Goal: Task Accomplishment & Management: Manage account settings

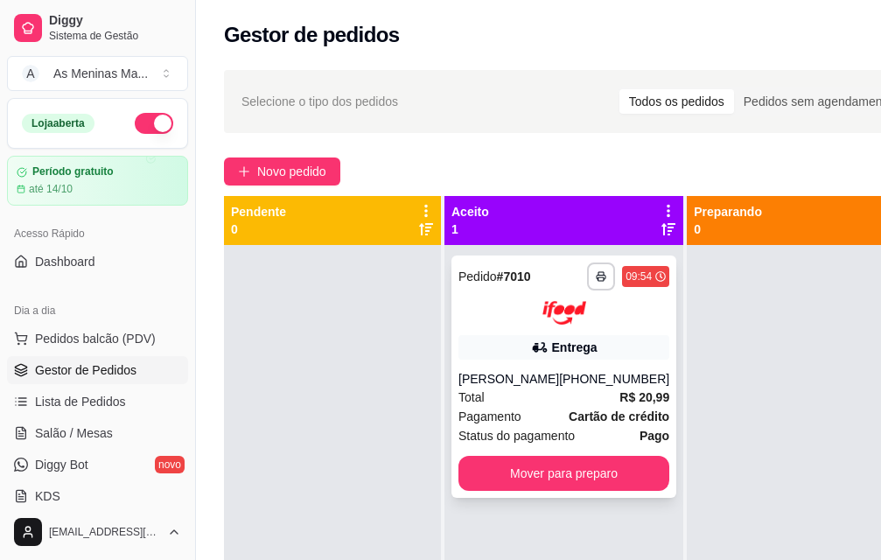
click at [499, 319] on div at bounding box center [563, 313] width 211 height 24
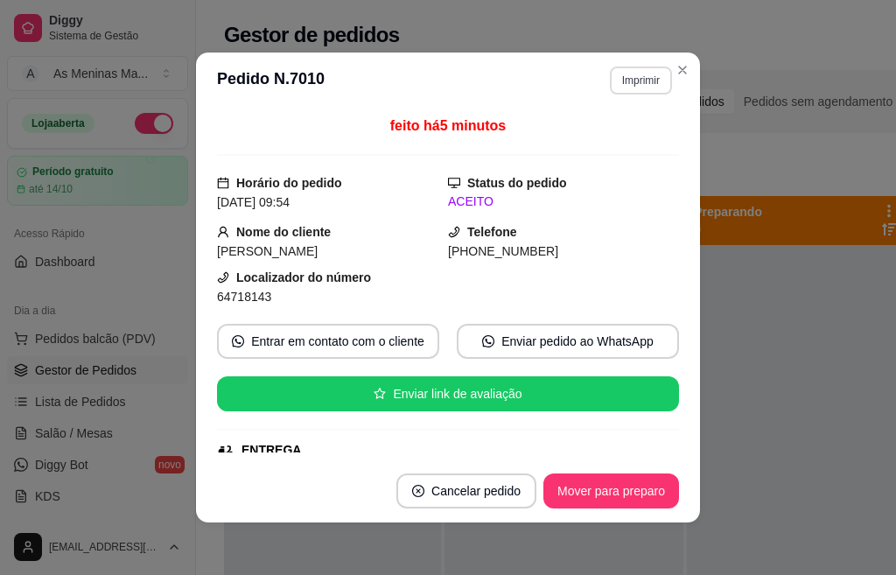
click at [632, 73] on button "Imprimir" at bounding box center [641, 80] width 62 height 28
click at [624, 151] on button "IMPRESSORA" at bounding box center [602, 142] width 127 height 28
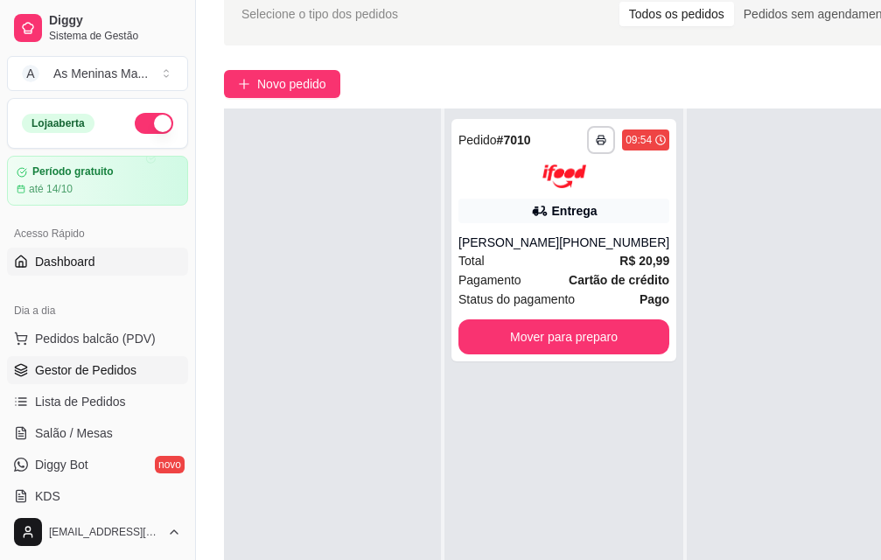
click at [68, 261] on span "Dashboard" at bounding box center [65, 261] width 60 height 17
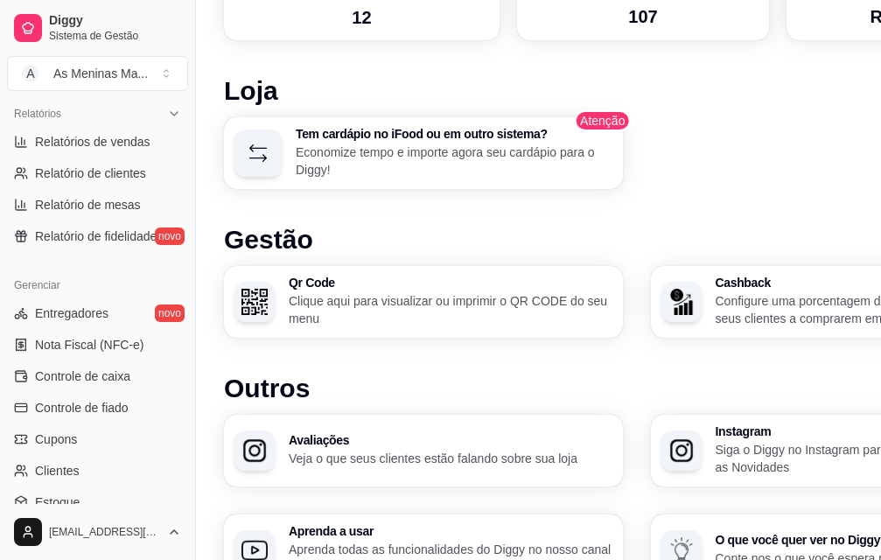
scroll to position [684, 0]
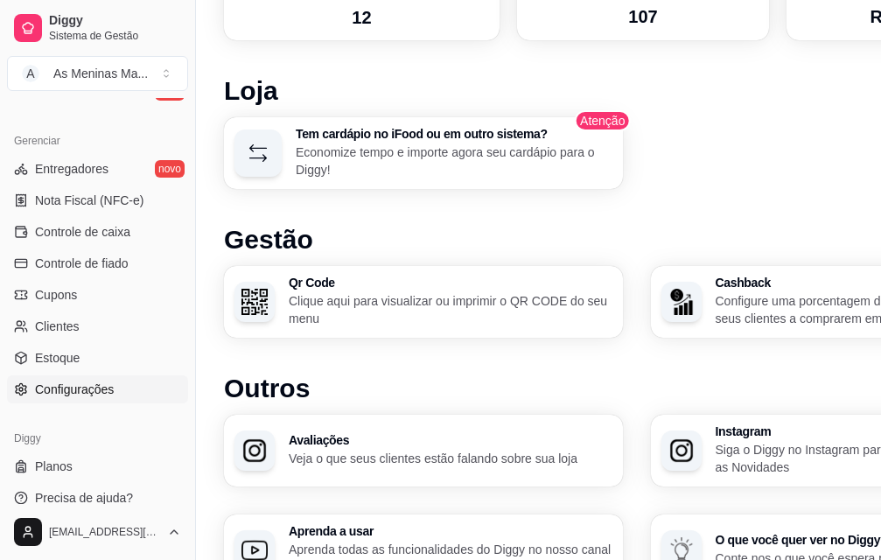
click at [91, 392] on span "Configurações" at bounding box center [74, 389] width 79 height 17
click at [74, 393] on span "Configurações" at bounding box center [74, 389] width 79 height 17
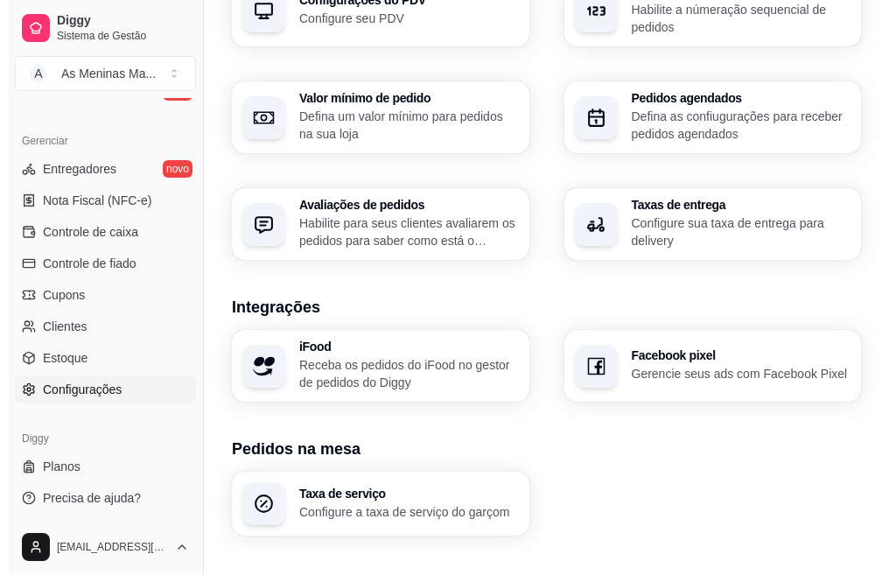
scroll to position [700, 0]
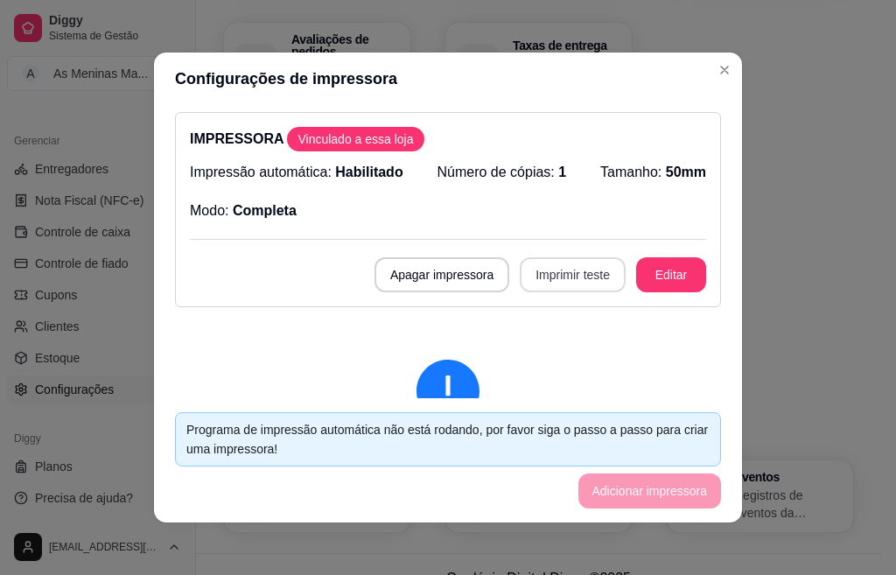
click at [570, 269] on button "Imprimir teste" at bounding box center [573, 274] width 106 height 35
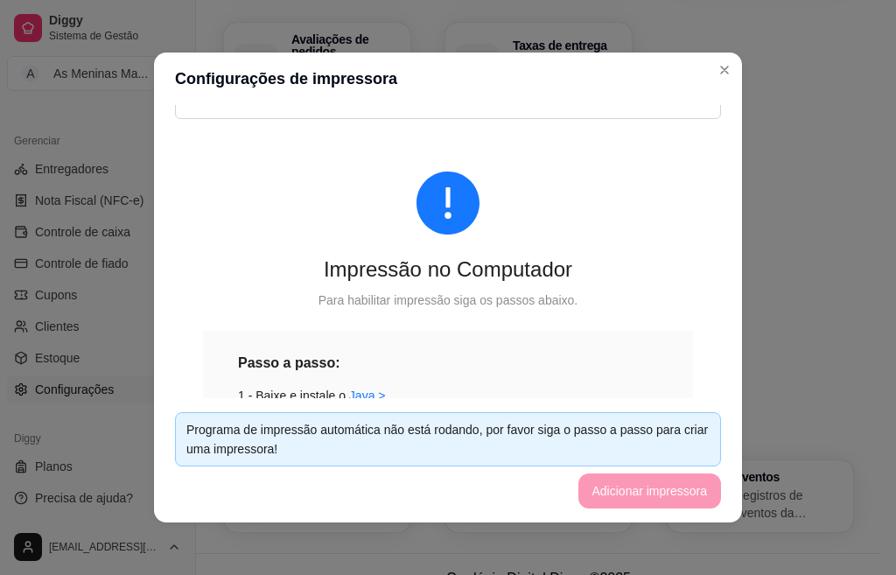
scroll to position [0, 0]
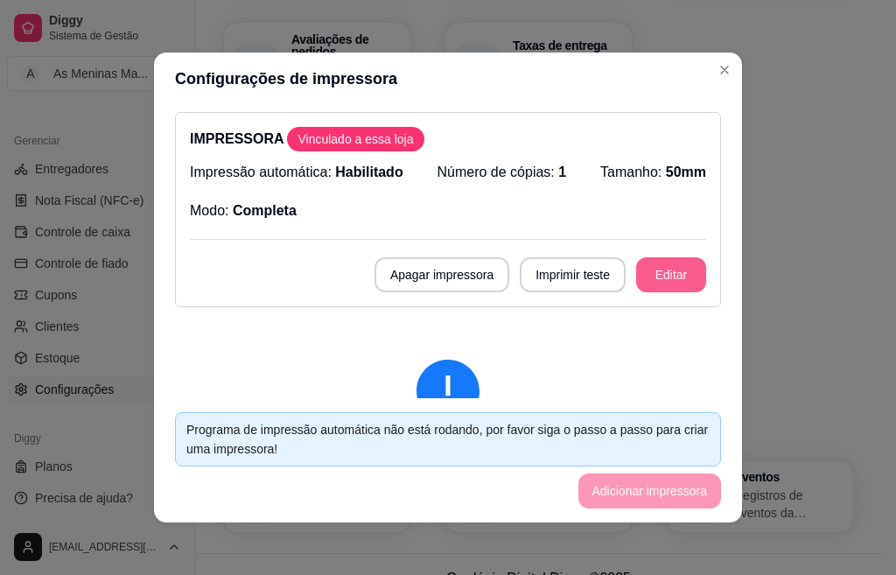
click at [660, 284] on button "Editar" at bounding box center [671, 274] width 70 height 35
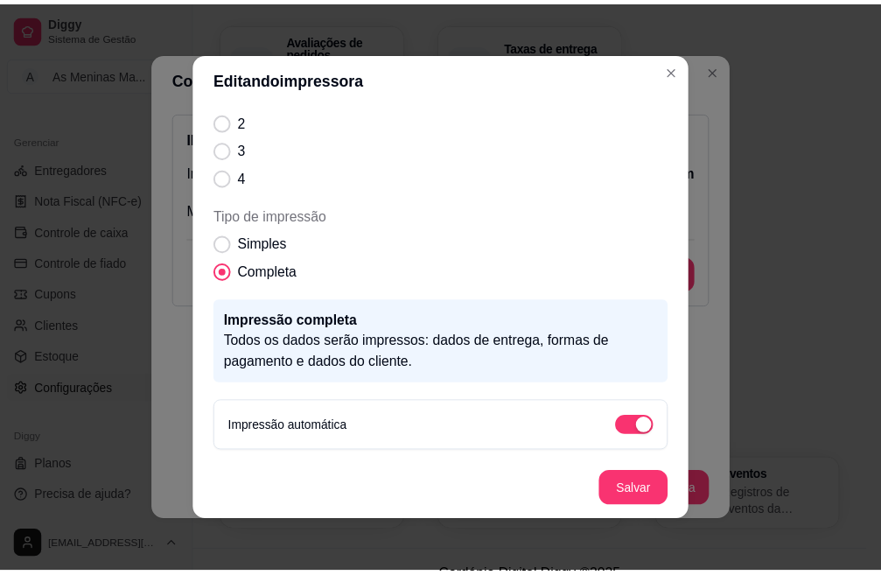
scroll to position [3, 0]
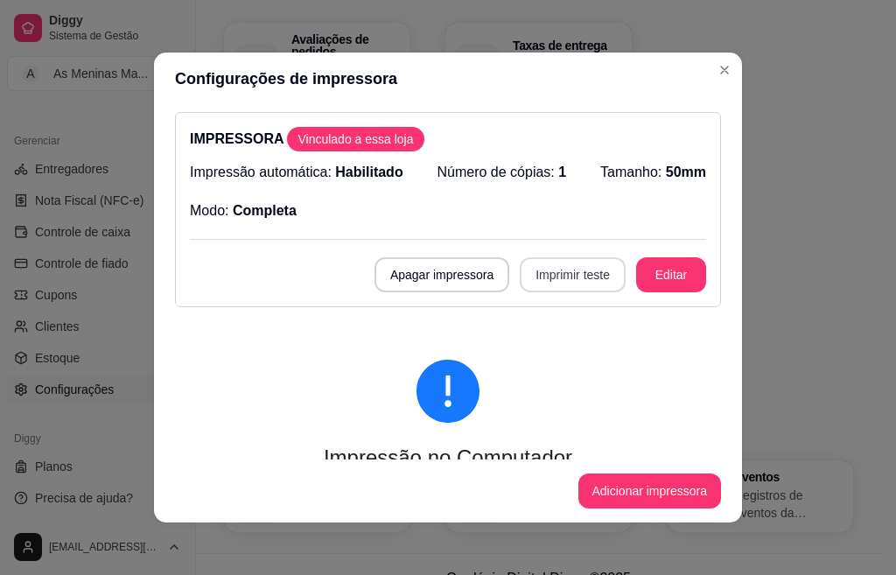
click at [558, 283] on button "Imprimir teste" at bounding box center [573, 274] width 106 height 35
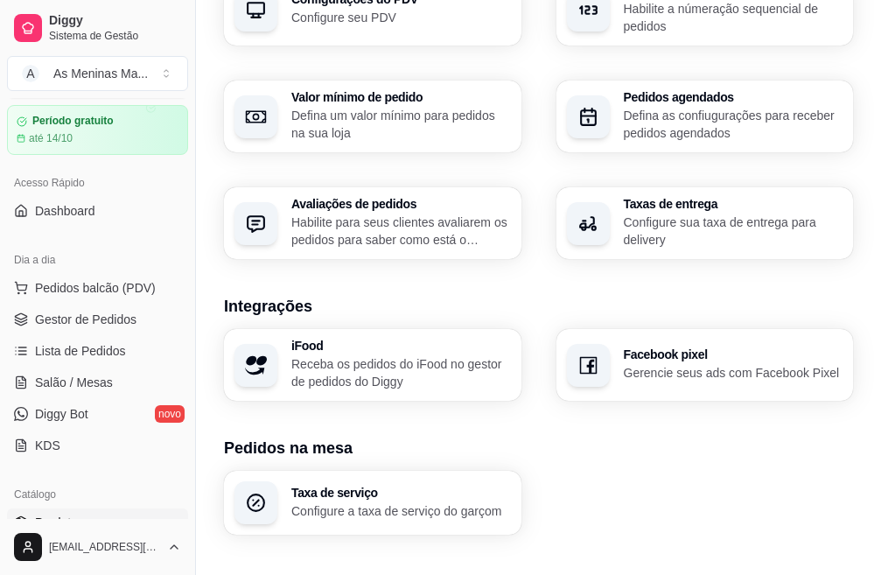
scroll to position [0, 0]
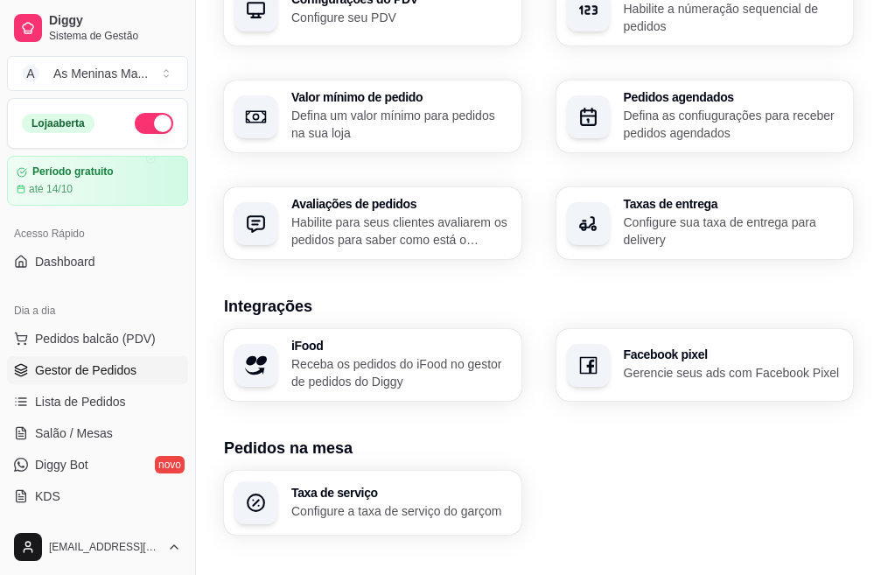
click at [105, 375] on span "Gestor de Pedidos" at bounding box center [85, 369] width 101 height 17
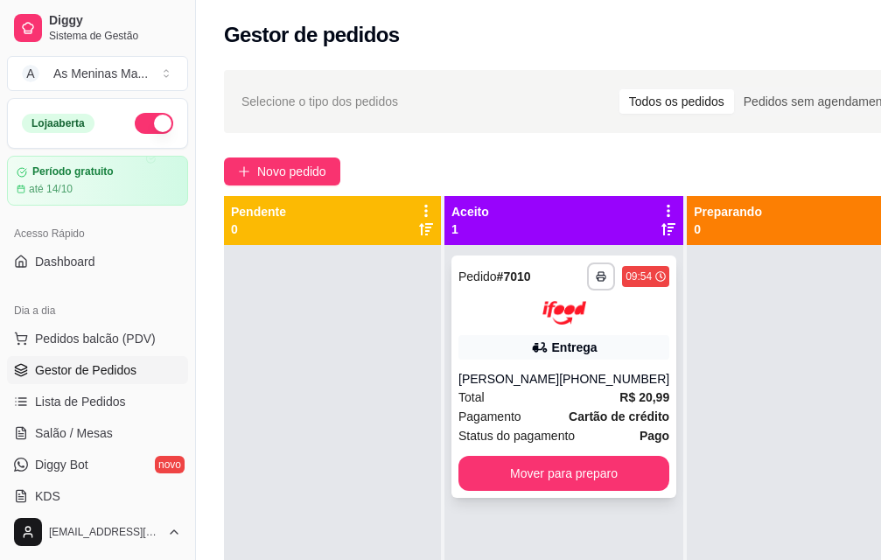
click at [577, 318] on div at bounding box center [563, 313] width 211 height 24
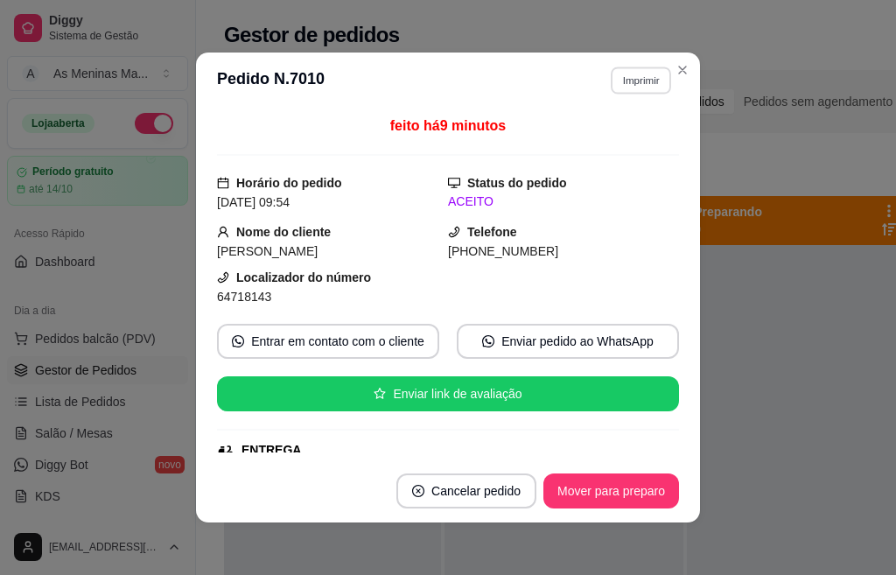
click at [618, 71] on button "Imprimir" at bounding box center [641, 79] width 60 height 27
click at [625, 142] on button "IMPRESSORA" at bounding box center [602, 141] width 122 height 27
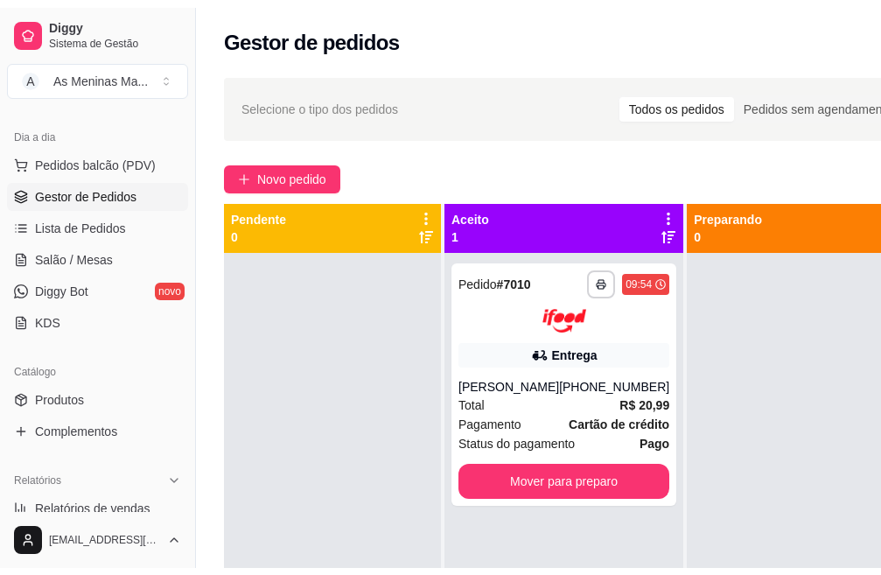
scroll to position [262, 0]
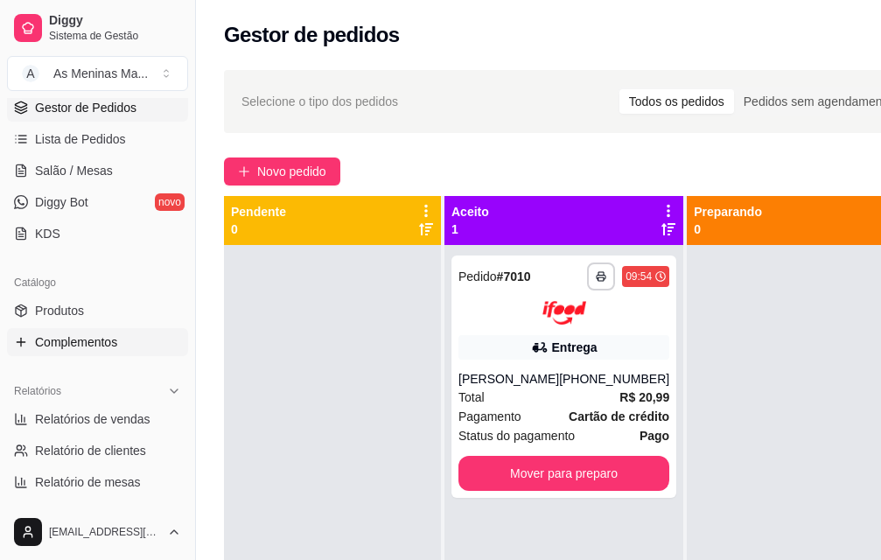
click at [73, 332] on link "Complementos" at bounding box center [97, 342] width 181 height 28
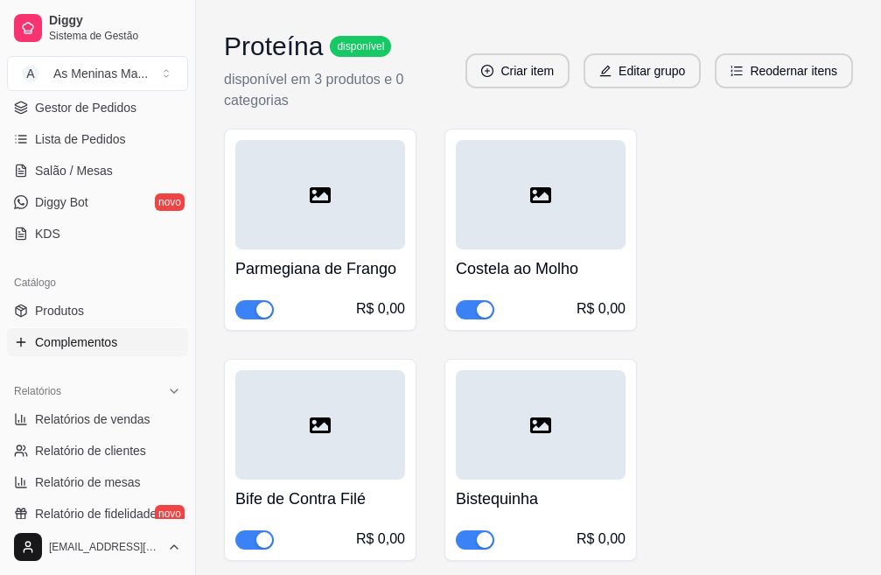
scroll to position [1400, 0]
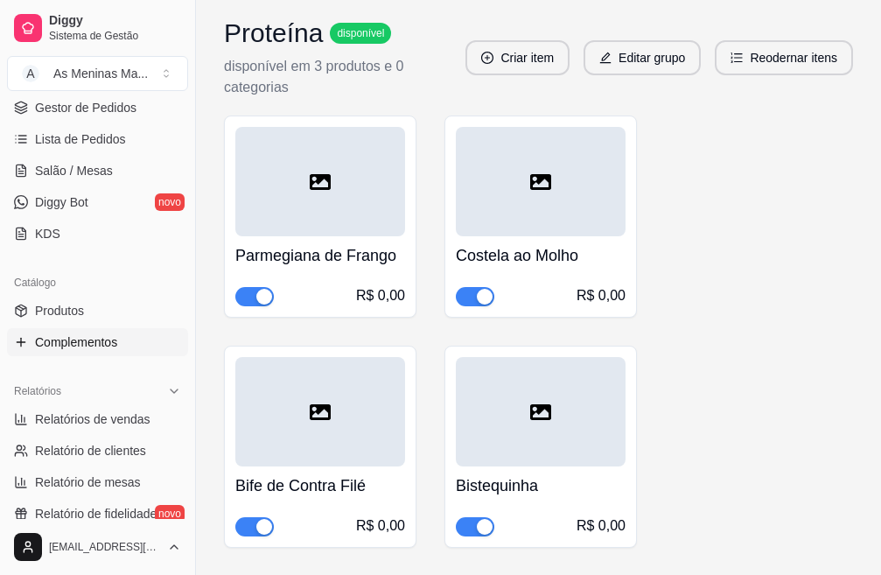
click at [345, 495] on h4 "Bife de Contra Filé" at bounding box center [320, 485] width 170 height 24
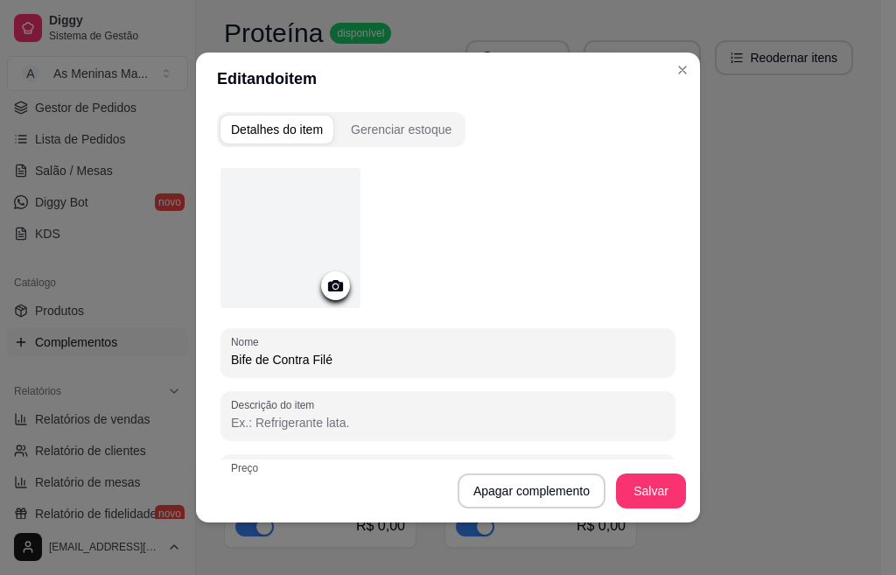
click at [354, 351] on input "Bife de Contra Filé" at bounding box center [448, 359] width 434 height 17
type input "Bife de Alcatra"
click at [639, 499] on button "Salvar" at bounding box center [651, 490] width 70 height 35
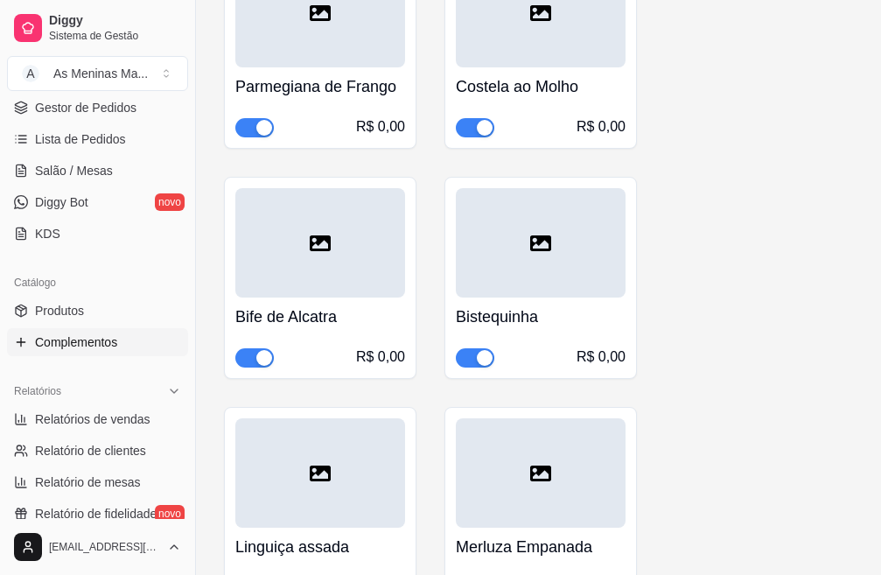
scroll to position [1574, 0]
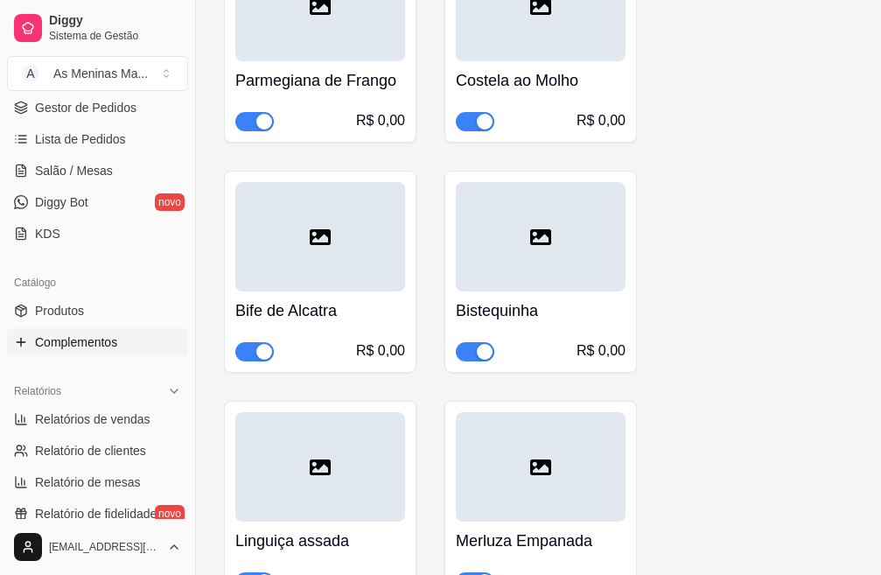
click at [524, 297] on div "Bistequinha R$ 0,00" at bounding box center [541, 326] width 170 height 70
click at [487, 350] on div "button" at bounding box center [485, 352] width 16 height 16
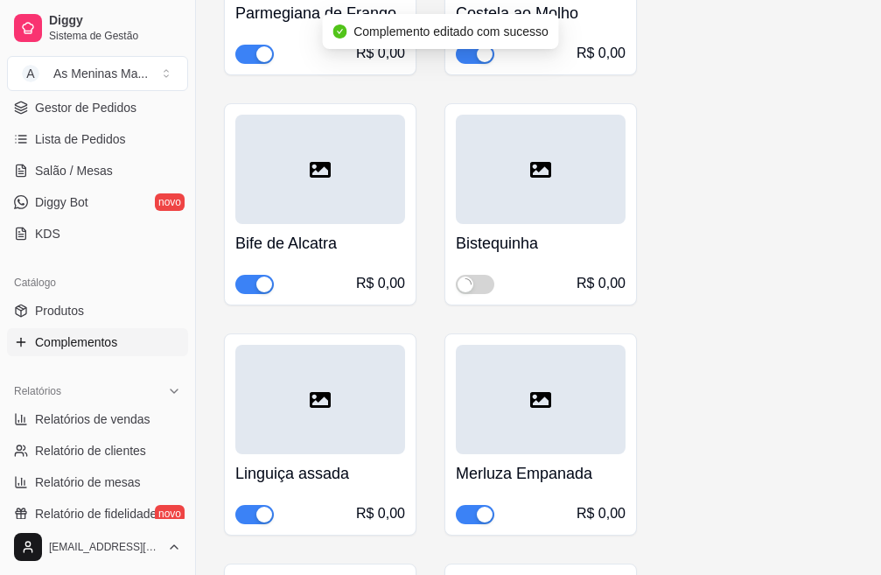
scroll to position [1662, 0]
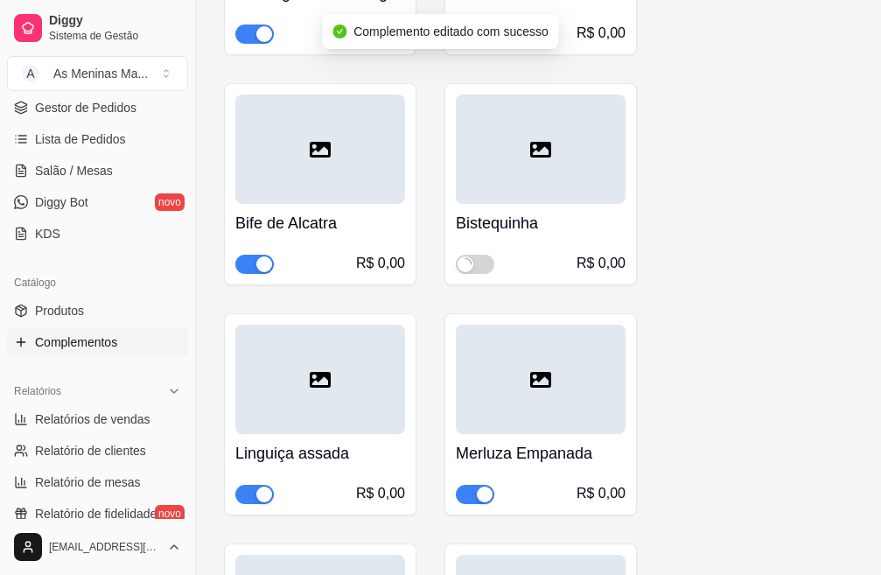
click at [522, 464] on h4 "Merluza Empanada" at bounding box center [541, 453] width 170 height 24
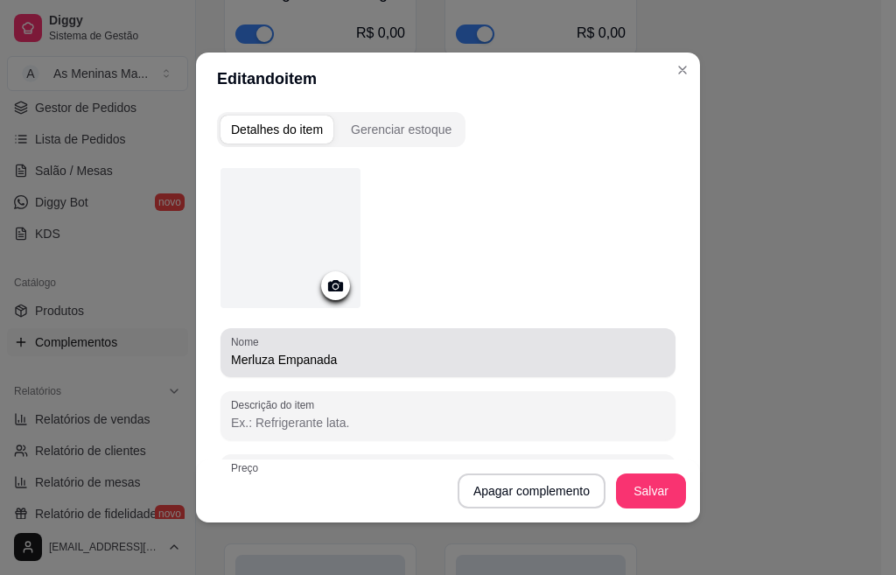
click at [268, 360] on input "Merluza Empanada" at bounding box center [448, 359] width 434 height 17
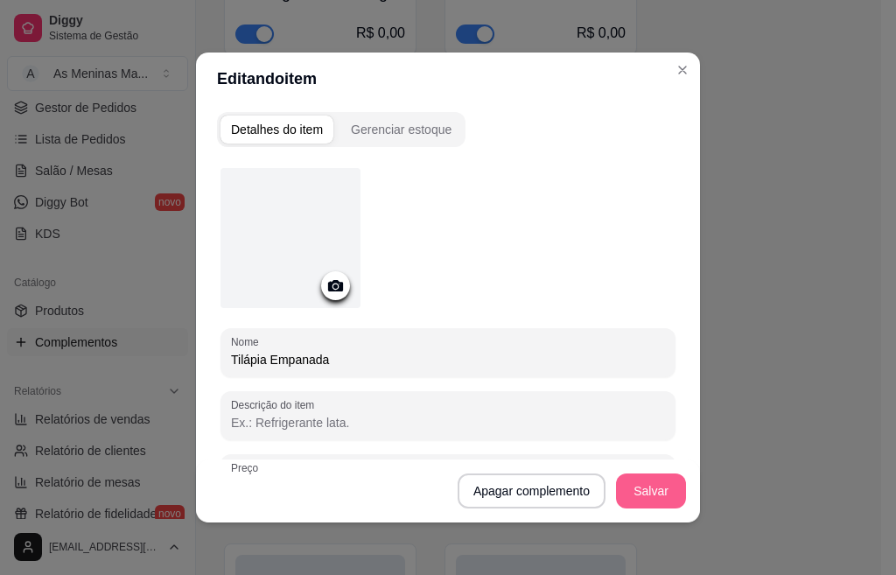
type input "Tilápia Empanada"
click at [635, 490] on button "Salvar" at bounding box center [651, 490] width 70 height 35
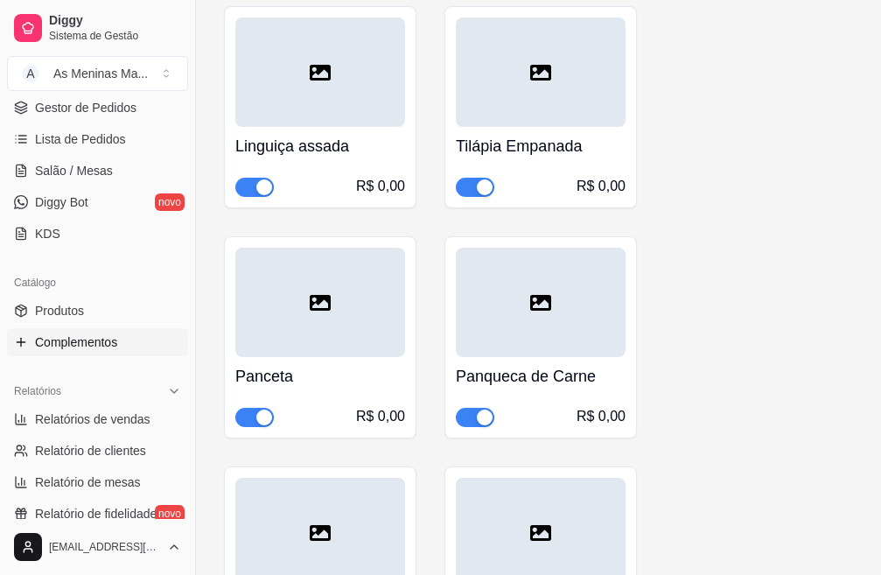
scroll to position [2012, 0]
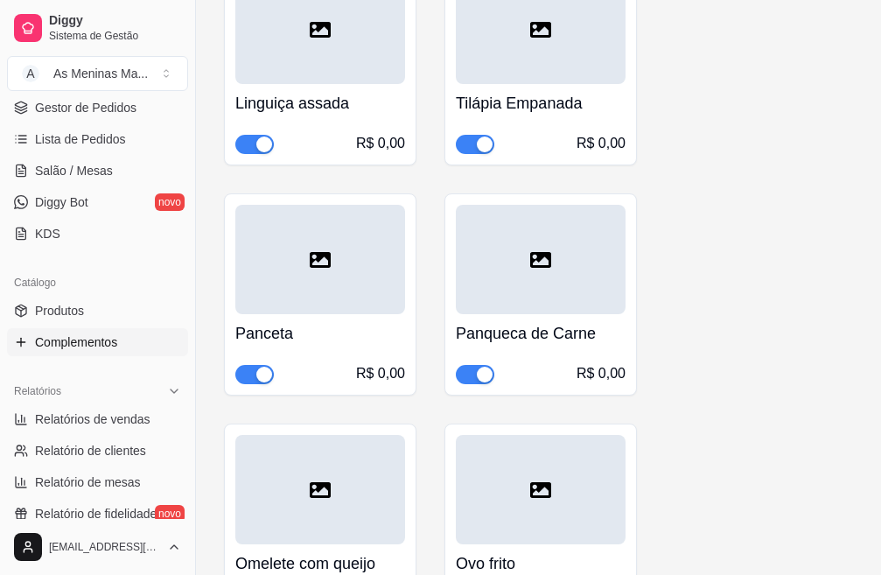
click at [256, 369] on div "button" at bounding box center [264, 375] width 16 height 16
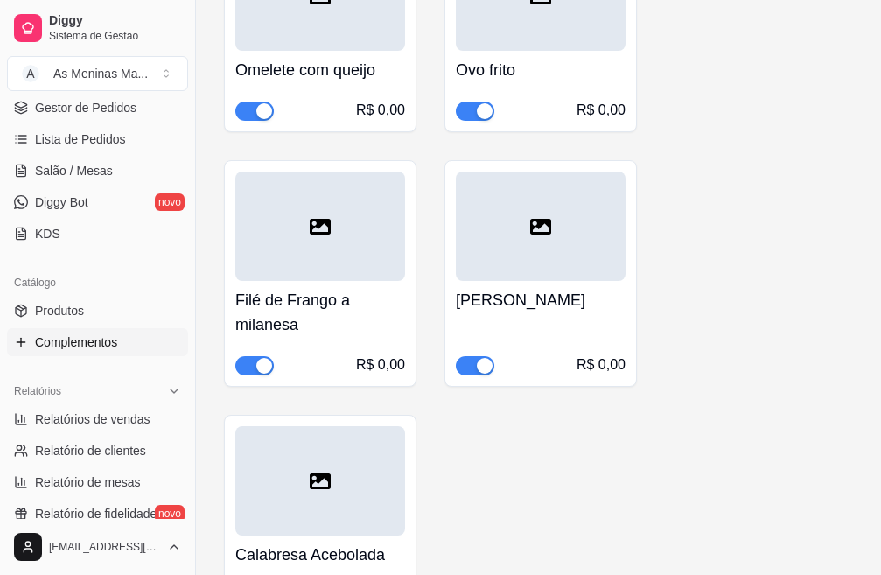
scroll to position [2537, 0]
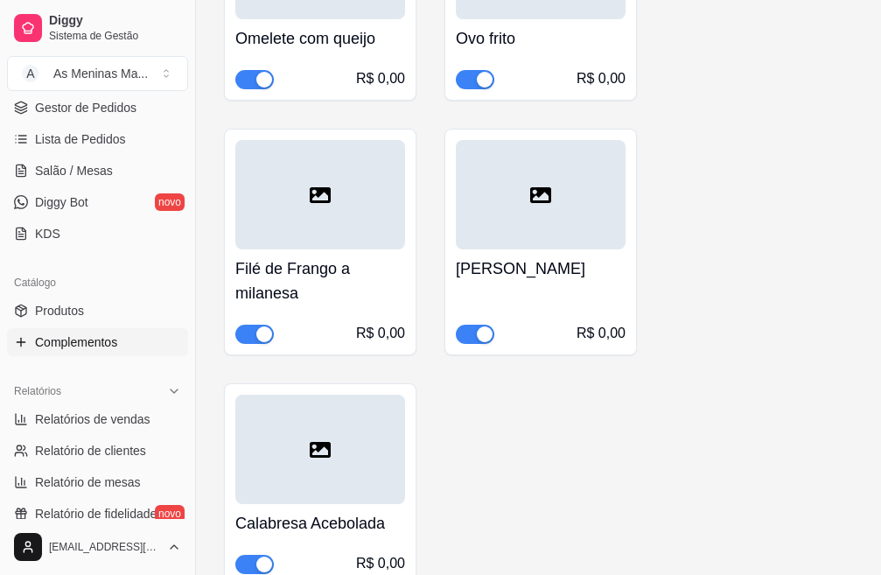
click at [482, 335] on div "button" at bounding box center [485, 334] width 16 height 16
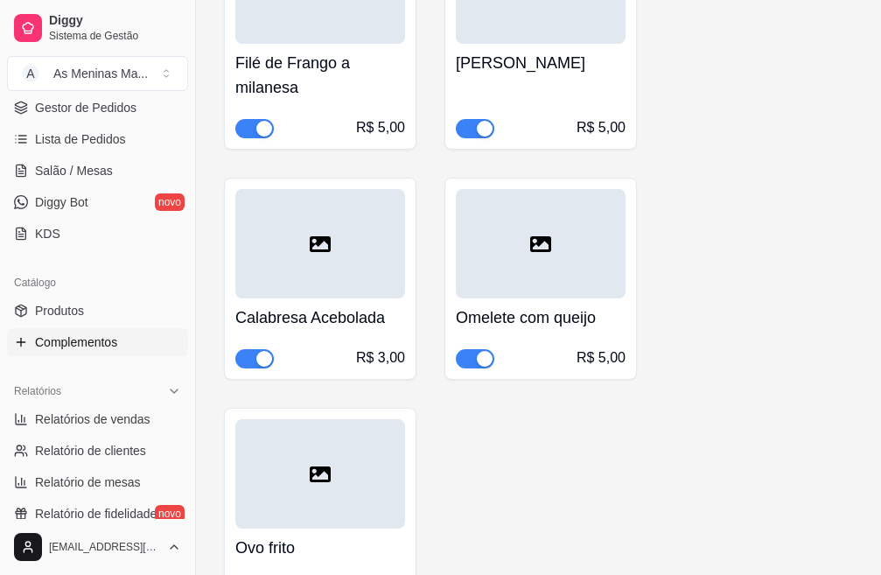
scroll to position [3324, 0]
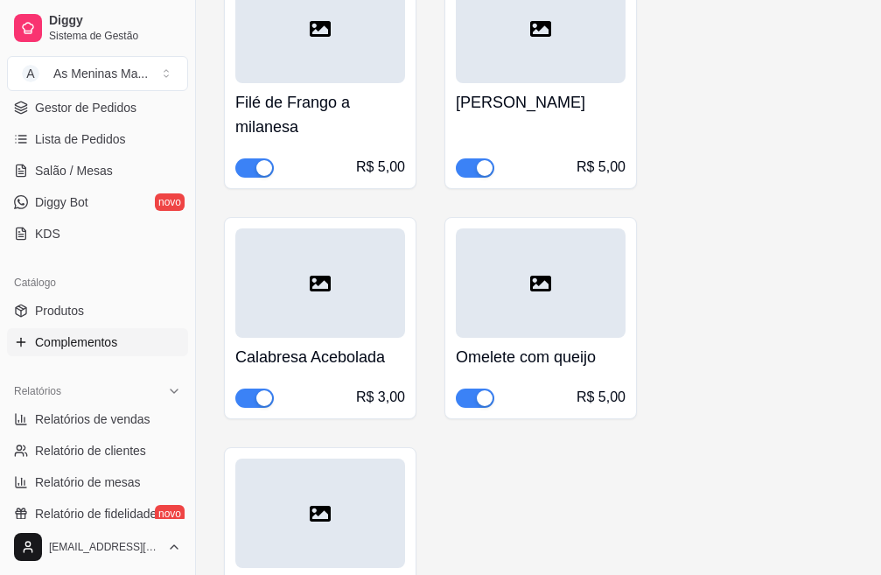
click at [475, 171] on button "button" at bounding box center [475, 167] width 38 height 19
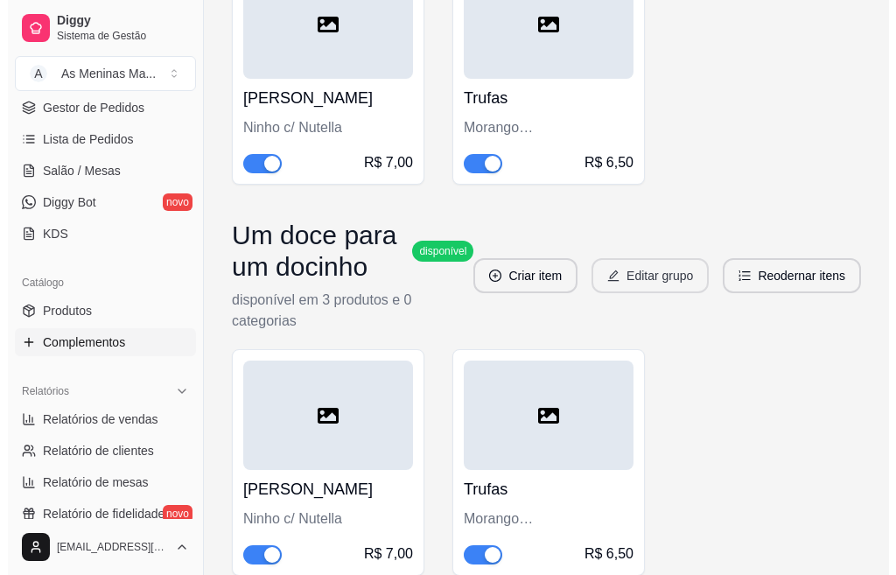
scroll to position [6560, 0]
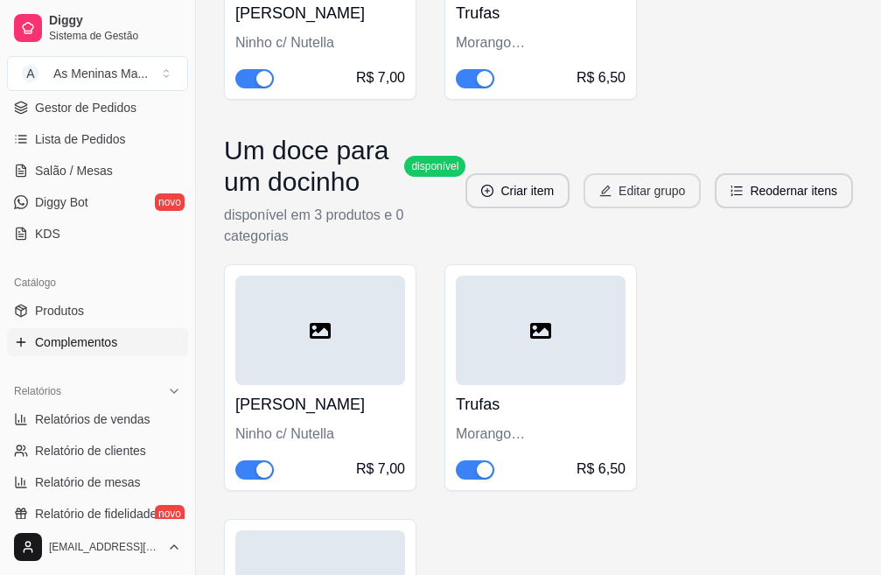
click at [631, 187] on button "Editar grupo" at bounding box center [641, 190] width 117 height 35
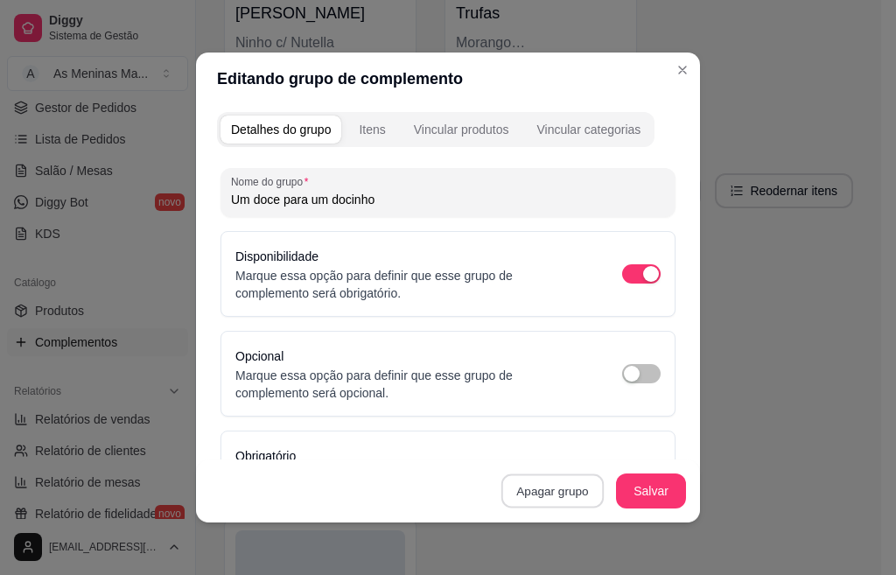
click at [545, 493] on button "Apagar grupo" at bounding box center [552, 491] width 102 height 34
click at [541, 450] on button "Confirmar" at bounding box center [545, 441] width 62 height 26
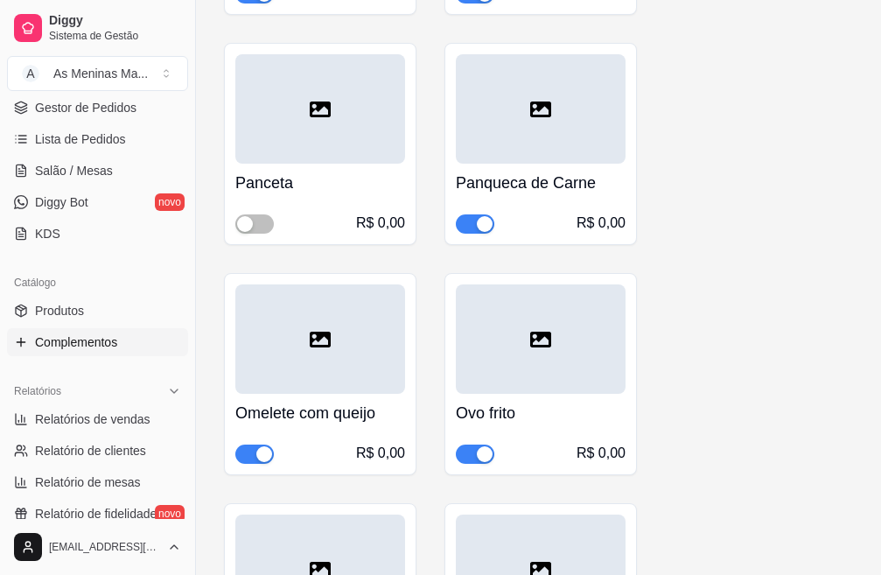
scroll to position [1993, 0]
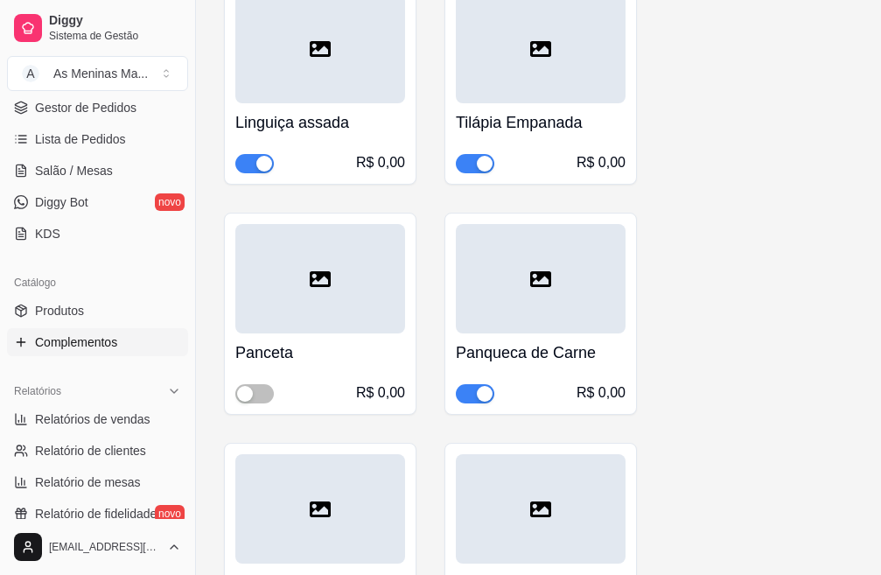
click at [514, 347] on h4 "Panqueca de Carne" at bounding box center [541, 352] width 170 height 24
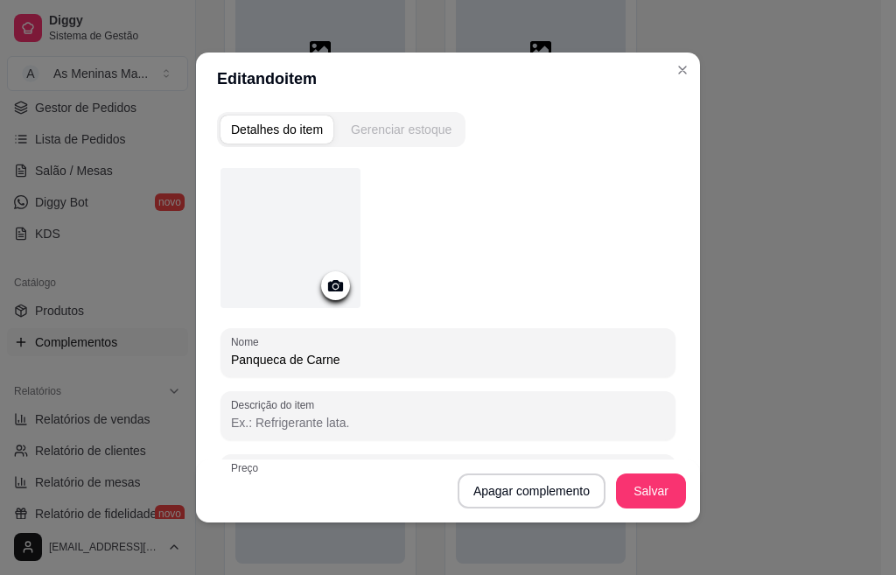
click at [397, 122] on div "Gerenciar estoque" at bounding box center [401, 129] width 101 height 17
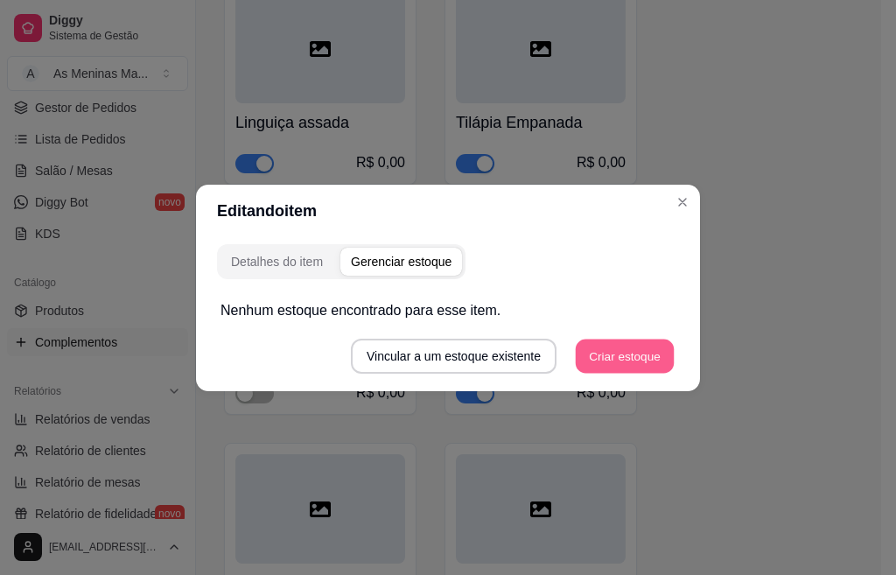
click at [608, 363] on button "Criar estoque" at bounding box center [625, 356] width 99 height 34
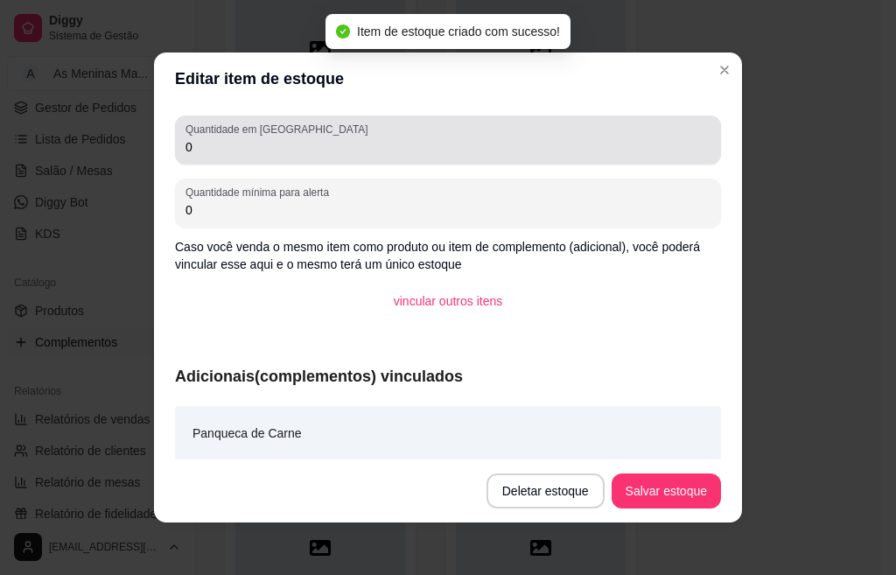
click at [230, 153] on input "0" at bounding box center [447, 146] width 525 height 17
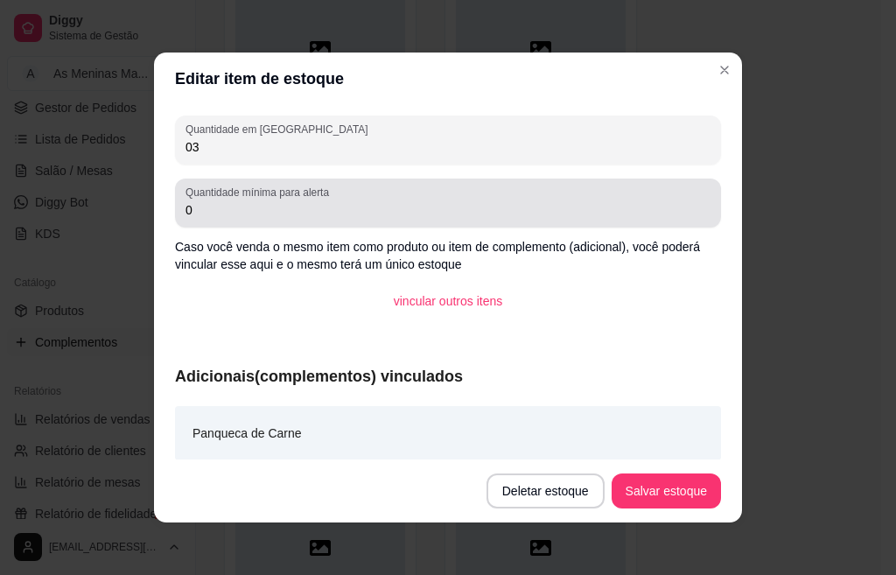
type input "03"
click at [229, 198] on label "Quantidade mínima para alerta" at bounding box center [260, 192] width 150 height 15
click at [209, 201] on input "0" at bounding box center [447, 209] width 525 height 17
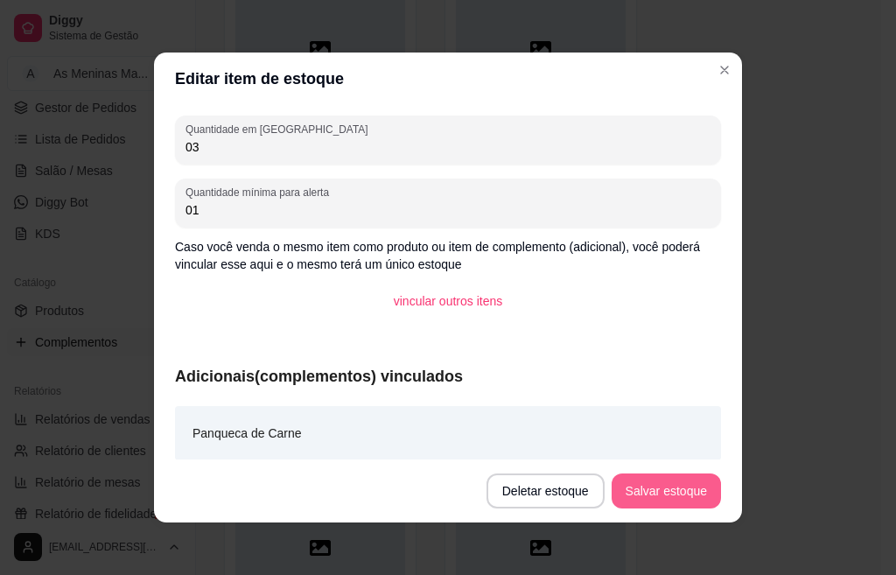
type input "01"
click at [673, 498] on button "Salvar estoque" at bounding box center [665, 491] width 107 height 34
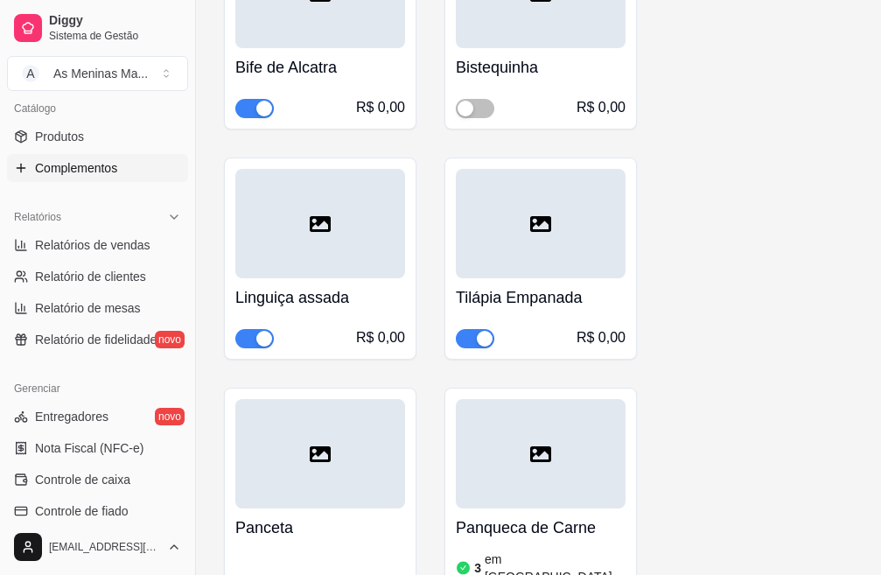
scroll to position [437, 0]
click at [269, 330] on span "button" at bounding box center [254, 338] width 38 height 19
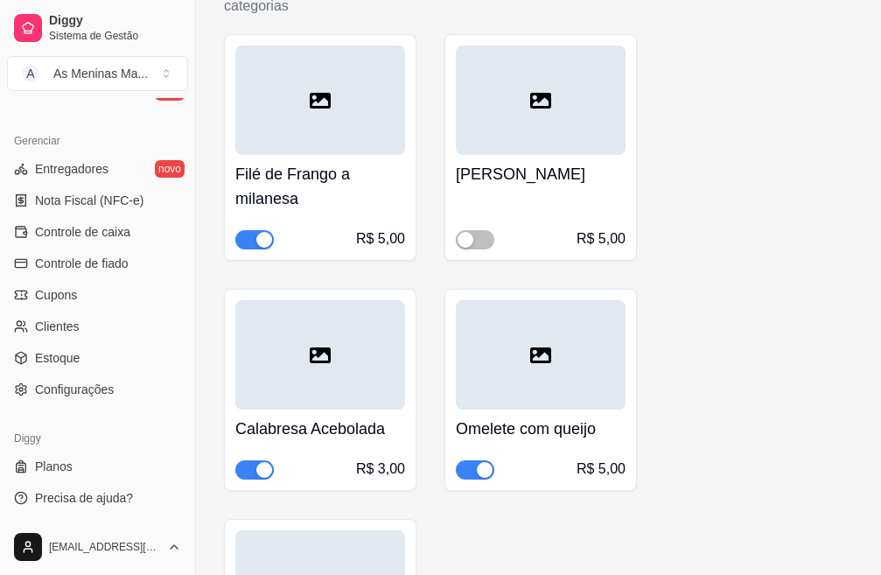
scroll to position [3392, 0]
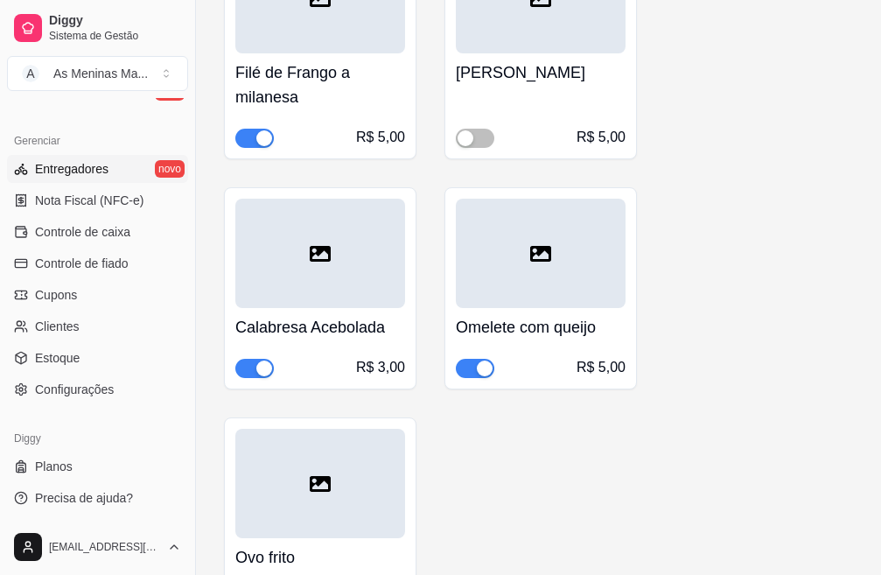
click at [95, 161] on span "Entregadores" at bounding box center [71, 168] width 73 height 17
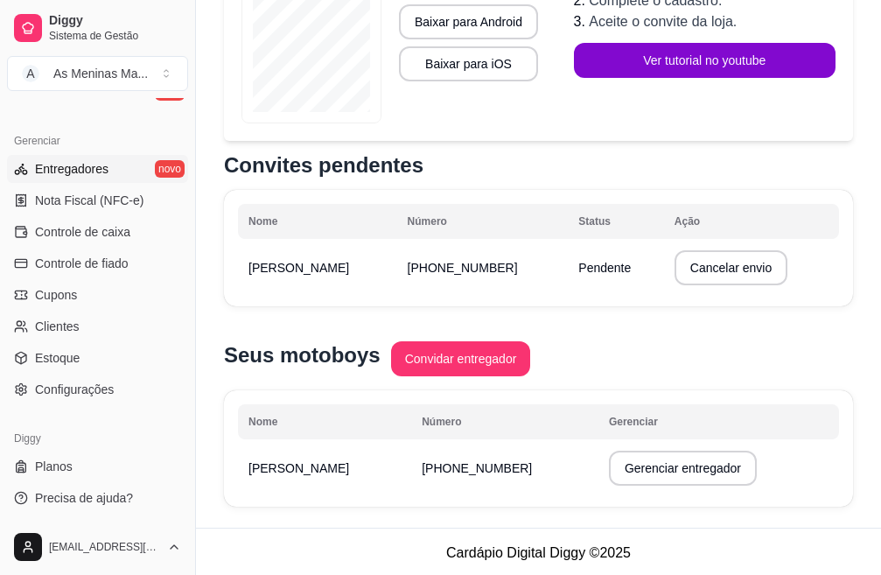
scroll to position [377, 0]
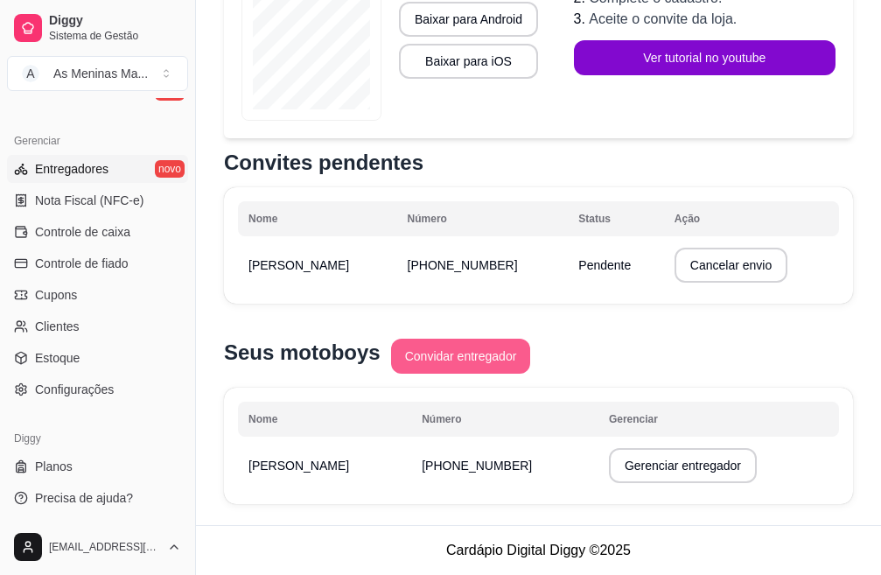
click at [466, 359] on button "Convidar entregador" at bounding box center [461, 356] width 140 height 35
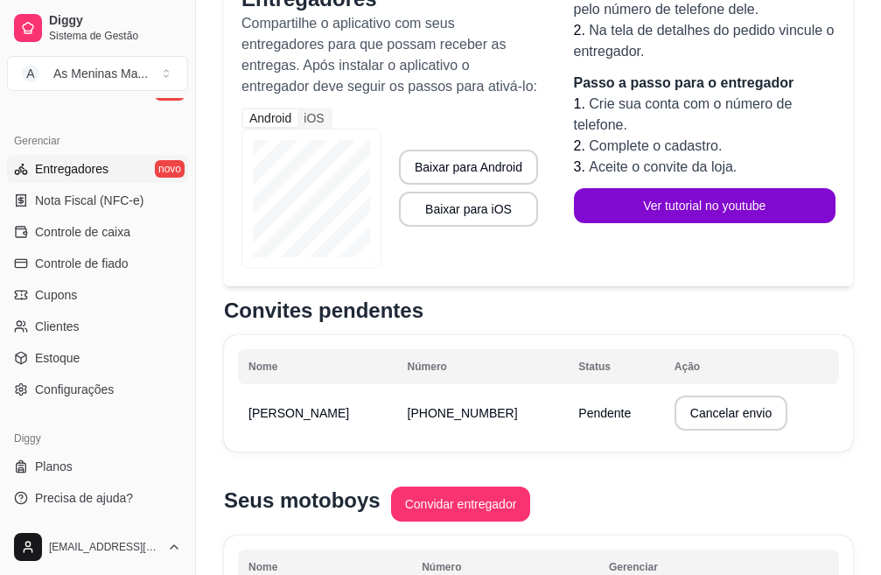
scroll to position [202, 0]
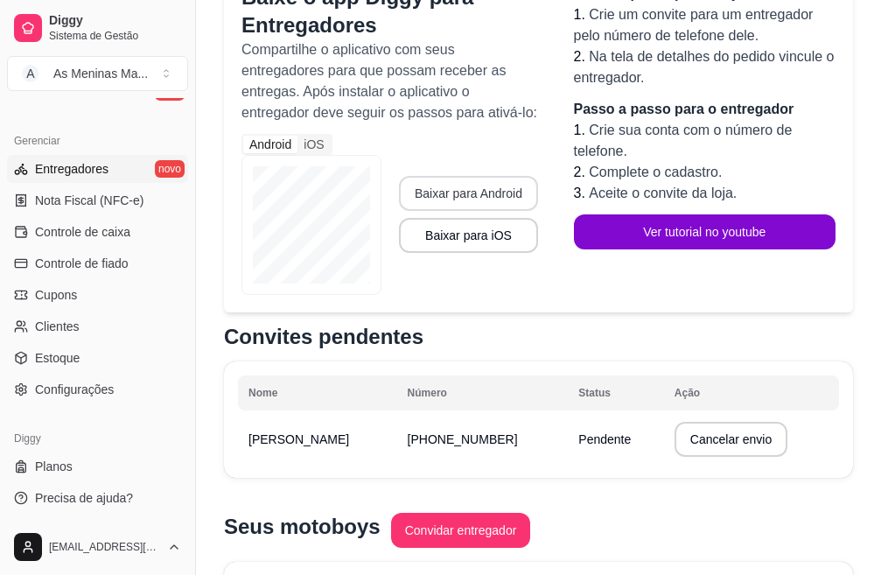
click at [461, 199] on button "Baixar para Android" at bounding box center [468, 193] width 139 height 35
click at [293, 143] on div "Android" at bounding box center [270, 144] width 54 height 17
click at [243, 136] on input "Android" at bounding box center [243, 136] width 0 height 0
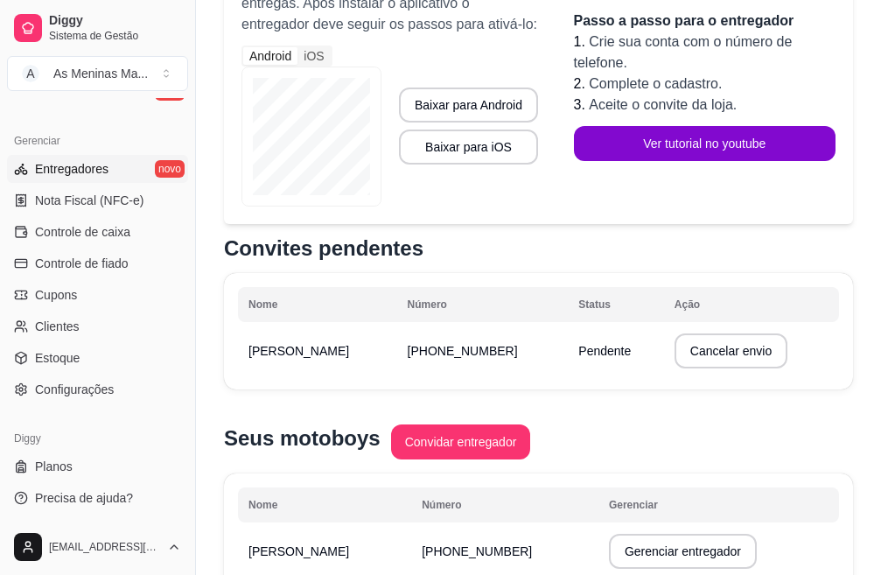
scroll to position [377, 0]
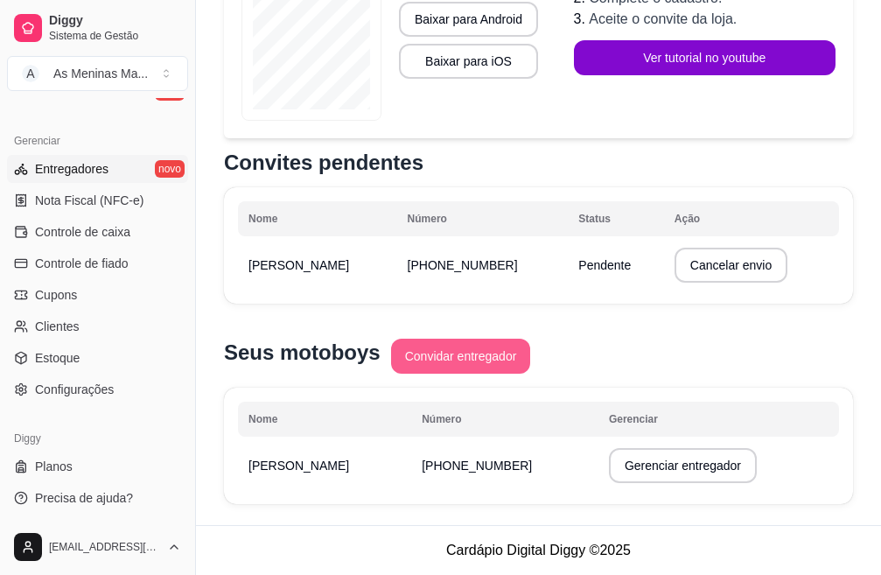
click at [460, 352] on button "Convidar entregador" at bounding box center [461, 356] width 140 height 35
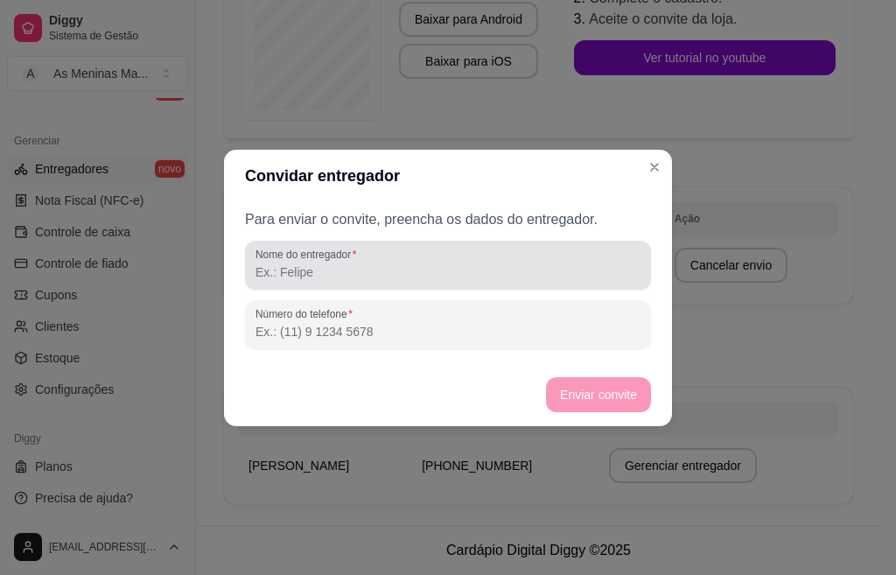
click at [292, 270] on input "Nome do entregador" at bounding box center [447, 271] width 385 height 17
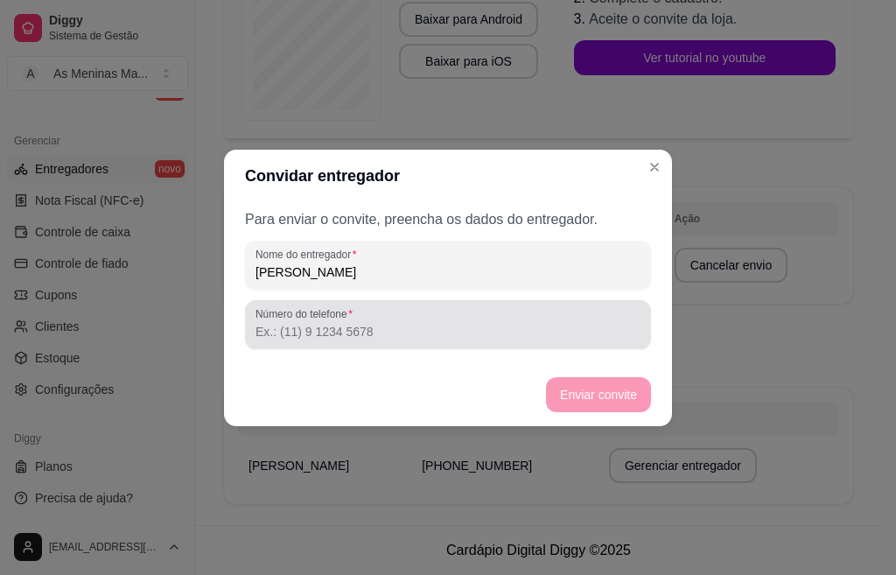
type input "[PERSON_NAME]"
click at [446, 314] on div at bounding box center [447, 324] width 385 height 35
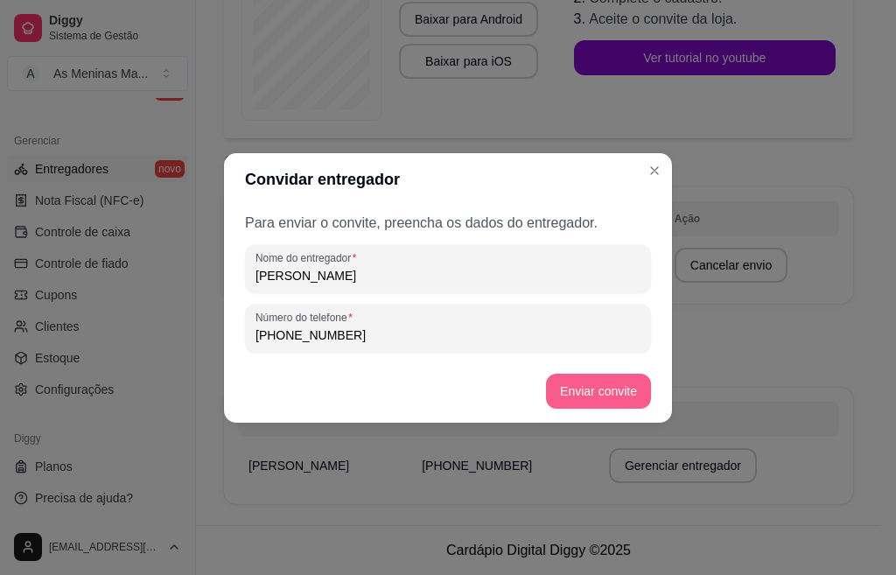
type input "[PHONE_NUMBER]"
click at [583, 403] on button "Enviar convite" at bounding box center [598, 391] width 105 height 35
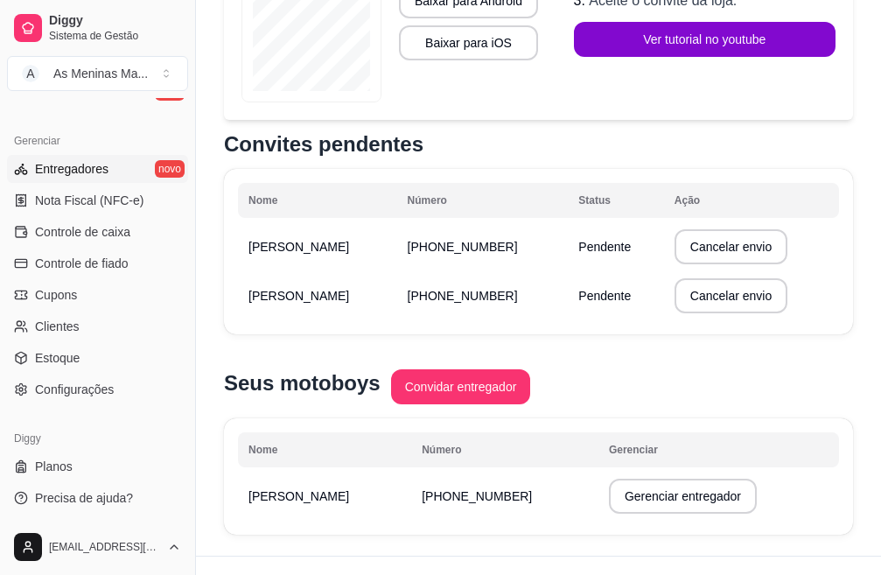
scroll to position [426, 0]
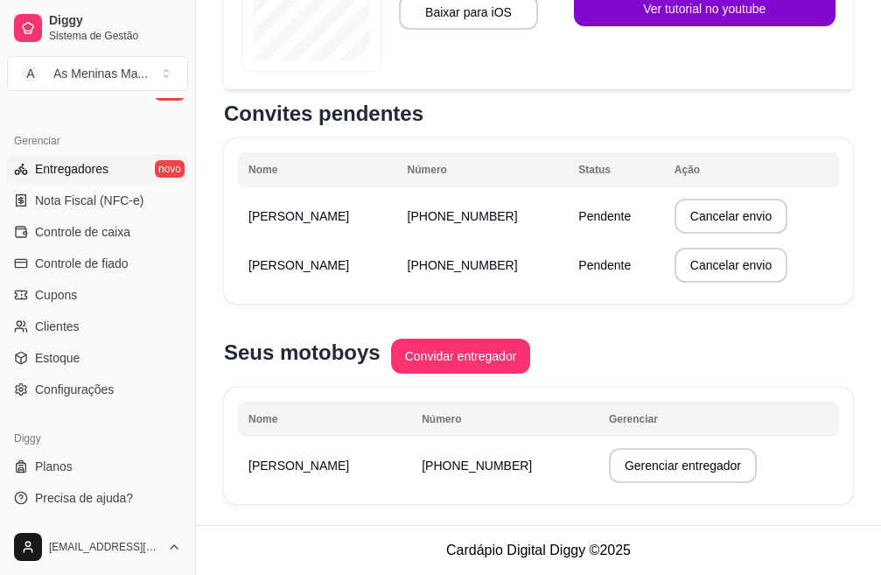
drag, startPoint x: 443, startPoint y: 264, endPoint x: 533, endPoint y: 267, distance: 89.3
click at [518, 267] on span "[PHONE_NUMBER]" at bounding box center [463, 265] width 110 height 14
copy span "[PHONE_NUMBER]"
click at [821, 178] on th "Ação" at bounding box center [751, 169] width 175 height 35
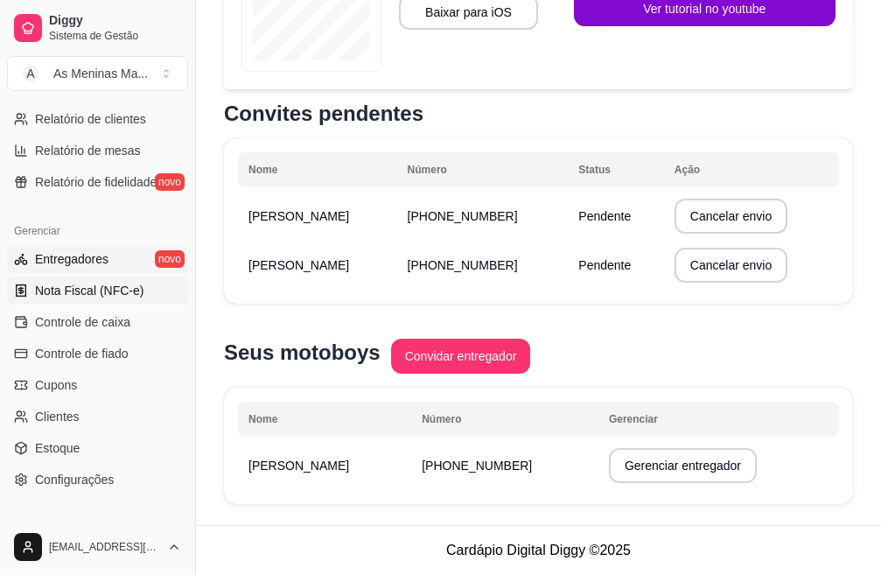
scroll to position [509, 0]
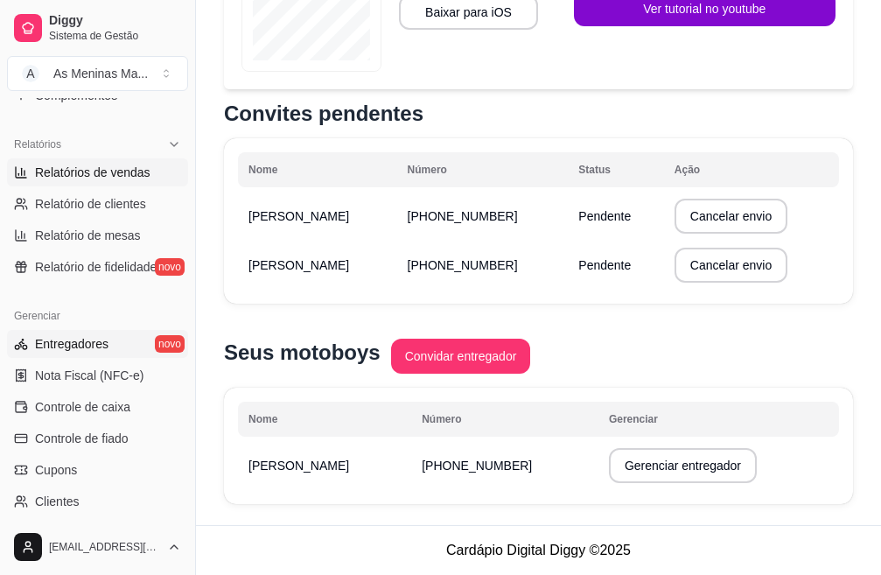
click at [95, 182] on link "Relatórios de vendas" at bounding box center [97, 172] width 181 height 28
select select "ALL"
select select "0"
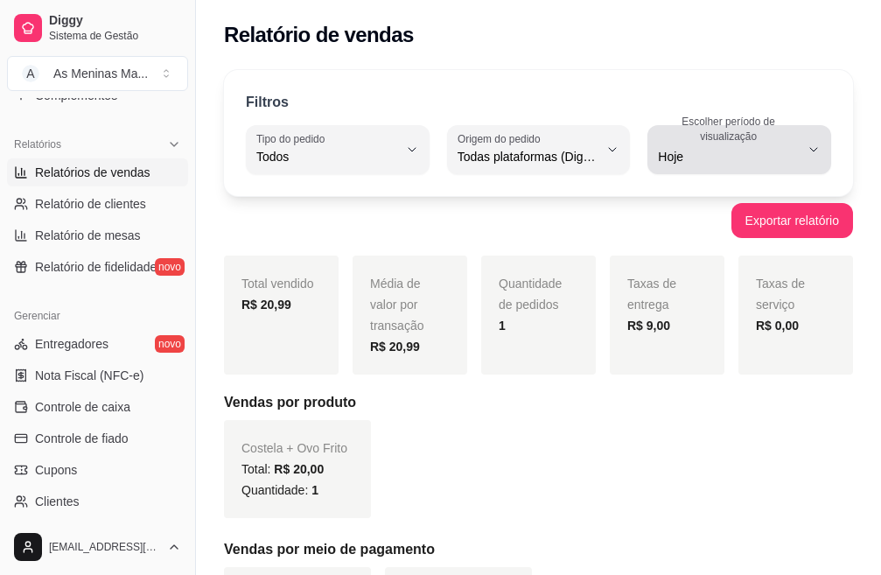
click at [671, 152] on span "Hoje" at bounding box center [729, 156] width 142 height 17
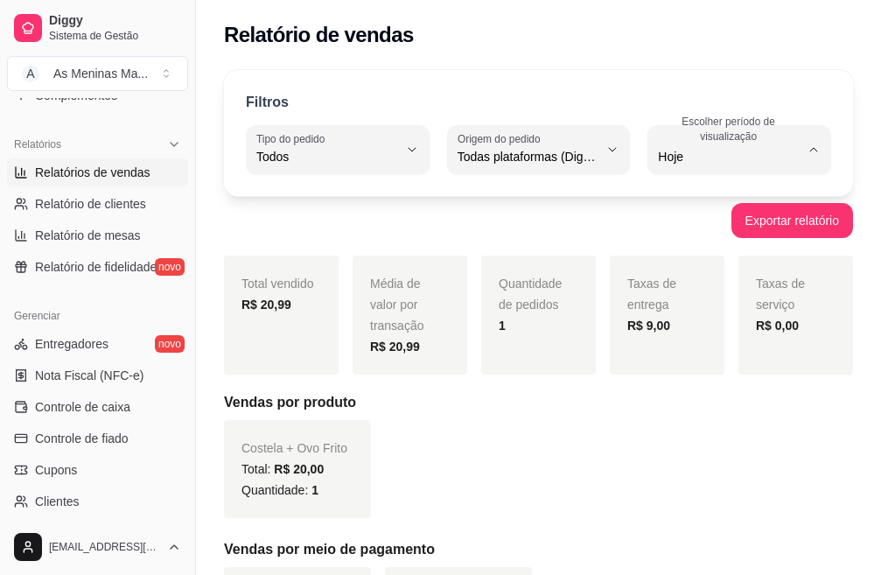
click at [689, 228] on span "Ontem" at bounding box center [731, 227] width 132 height 17
type input "1"
select select "1"
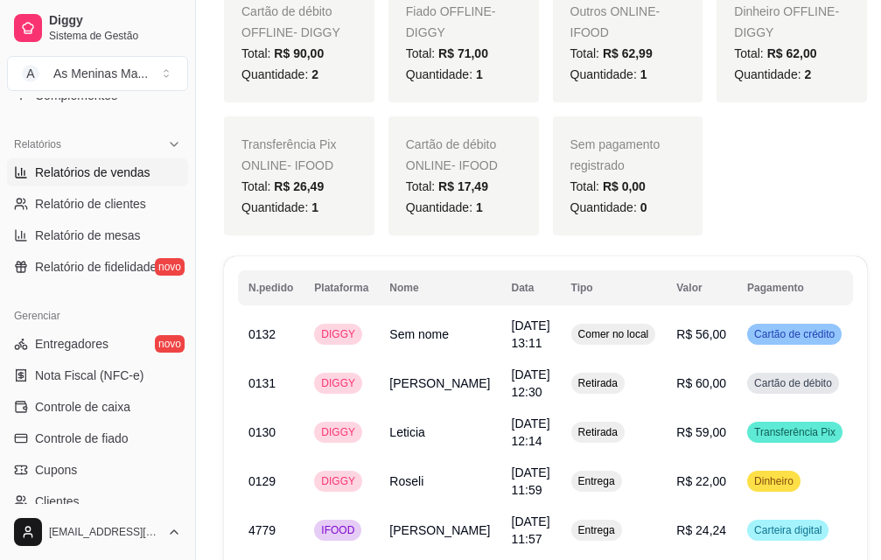
scroll to position [1312, 0]
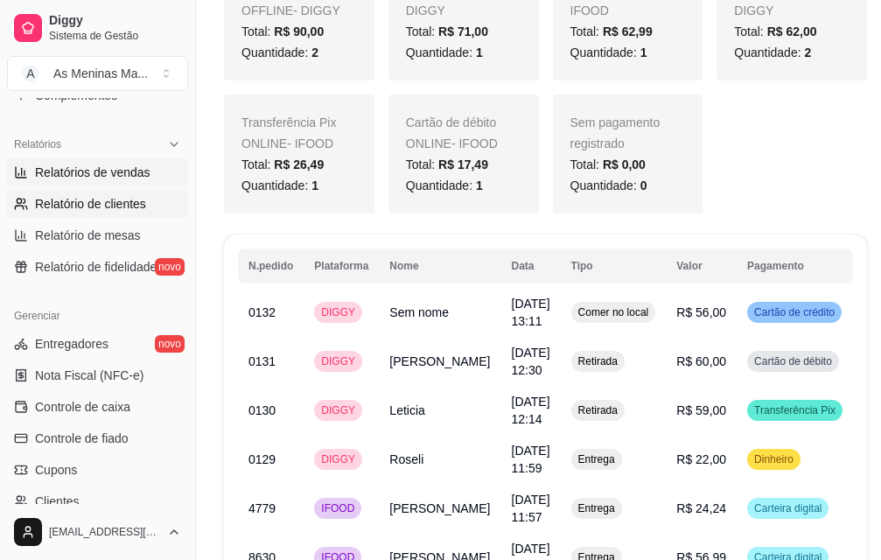
click at [117, 206] on span "Relatório de clientes" at bounding box center [90, 203] width 111 height 17
select select "30"
select select "HIGHEST_TOTAL_SPENT_WITH_ORDERS"
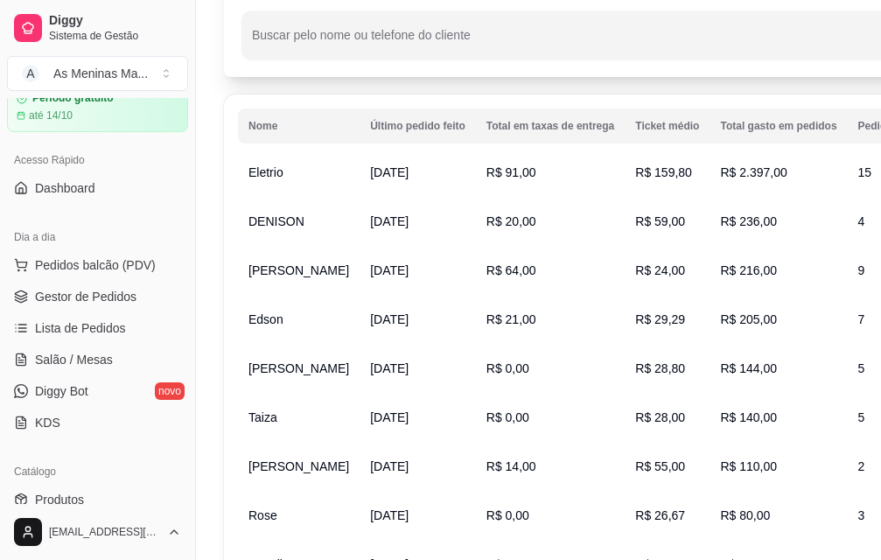
scroll to position [72, 0]
click at [106, 318] on link "Lista de Pedidos" at bounding box center [97, 330] width 181 height 28
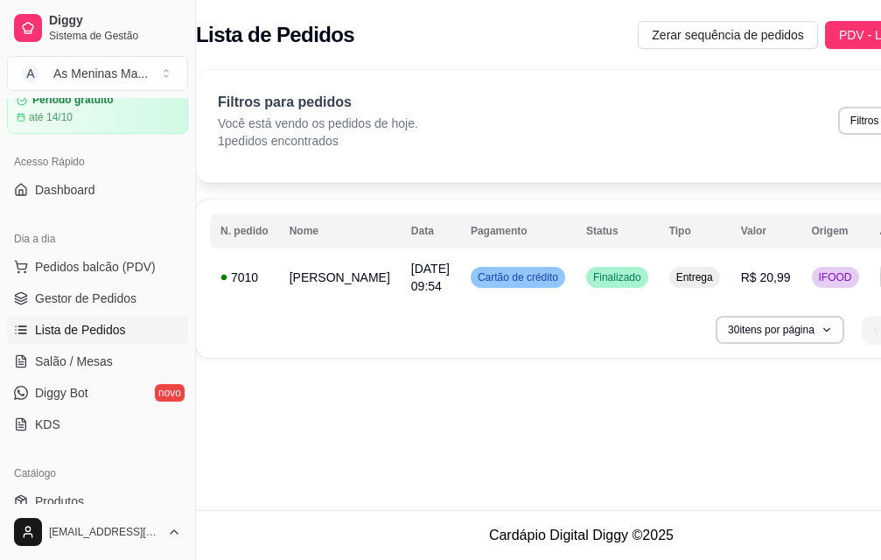
scroll to position [0, 86]
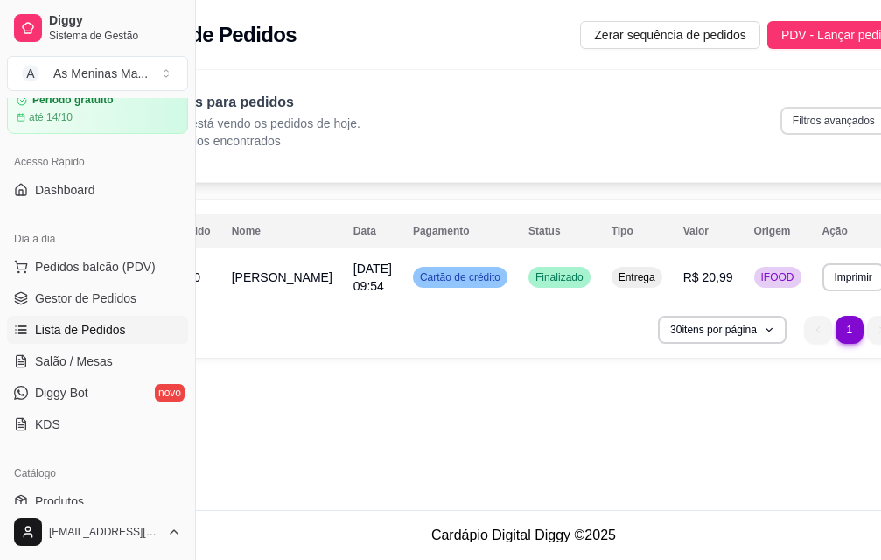
click at [780, 127] on button "Filtros avançados" at bounding box center [833, 121] width 107 height 28
select select "0"
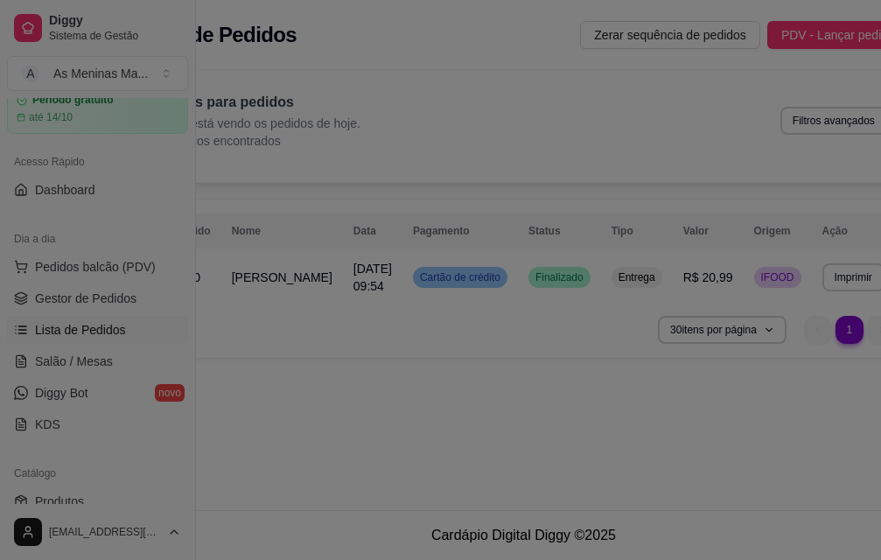
scroll to position [0, 71]
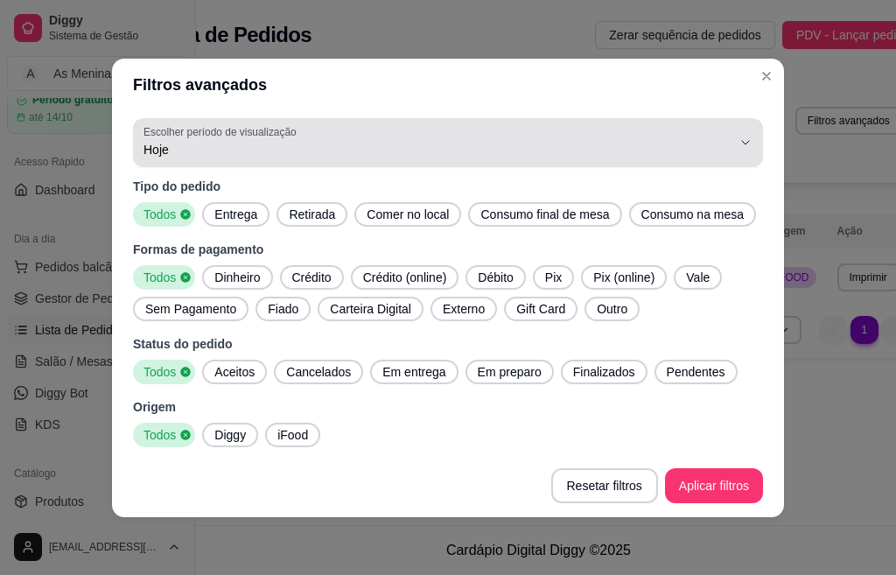
click at [259, 151] on span "Hoje" at bounding box center [437, 149] width 588 height 17
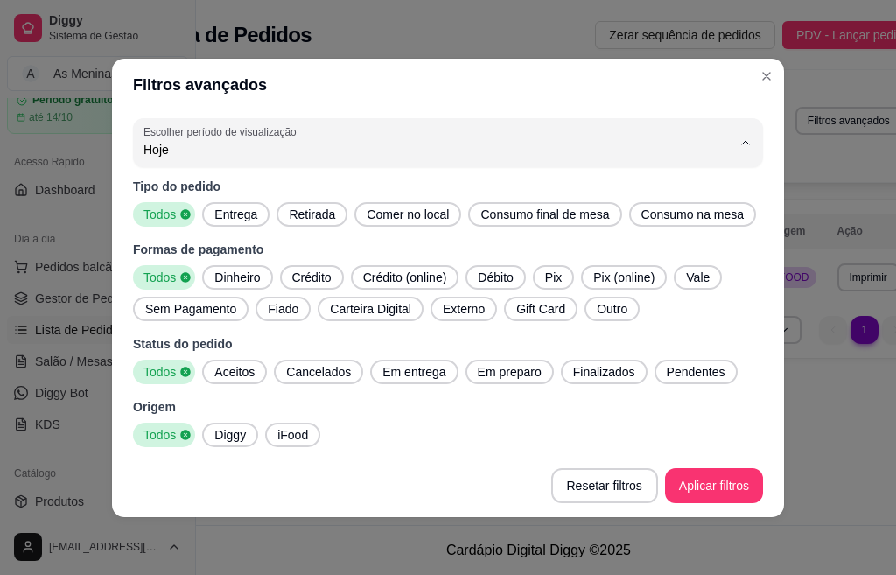
click at [227, 220] on span "Ontem" at bounding box center [439, 219] width 561 height 17
type input "1"
select select "1"
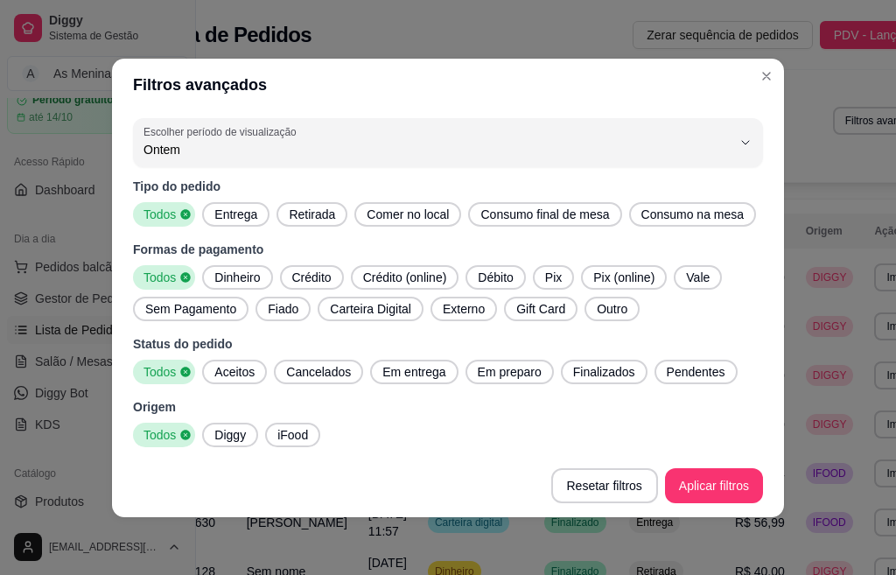
click at [710, 508] on footer "Resetar filtros Aplicar filtros" at bounding box center [448, 485] width 672 height 63
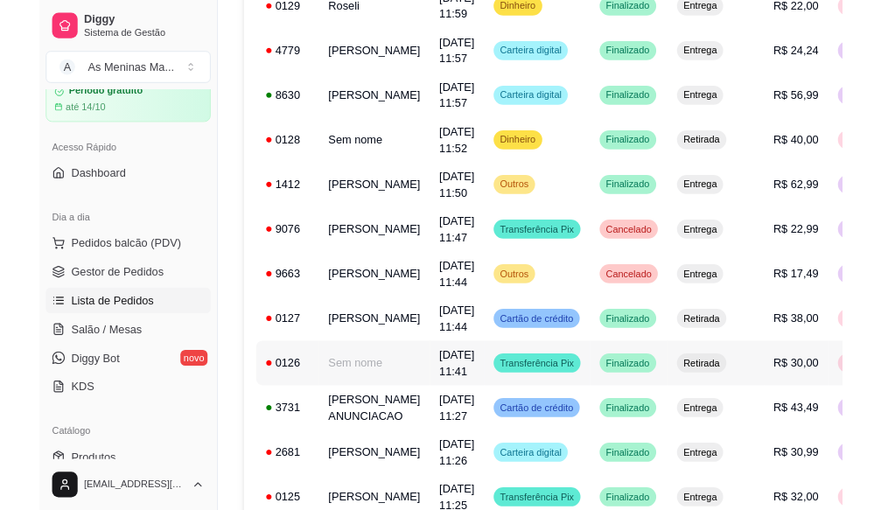
scroll to position [437, 0]
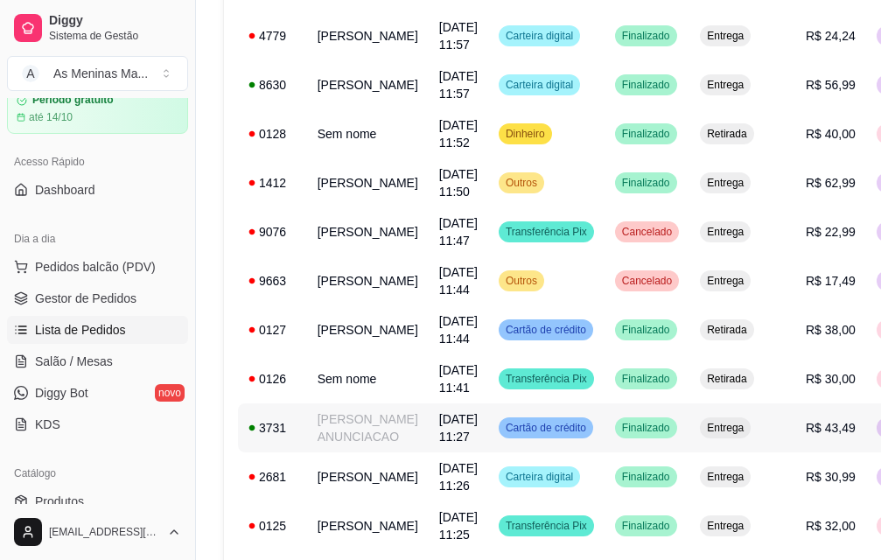
click at [442, 452] on td "[DATE] 11:27" at bounding box center [458, 427] width 59 height 49
click at [502, 432] on span "Cartão de crédito" at bounding box center [545, 428] width 87 height 14
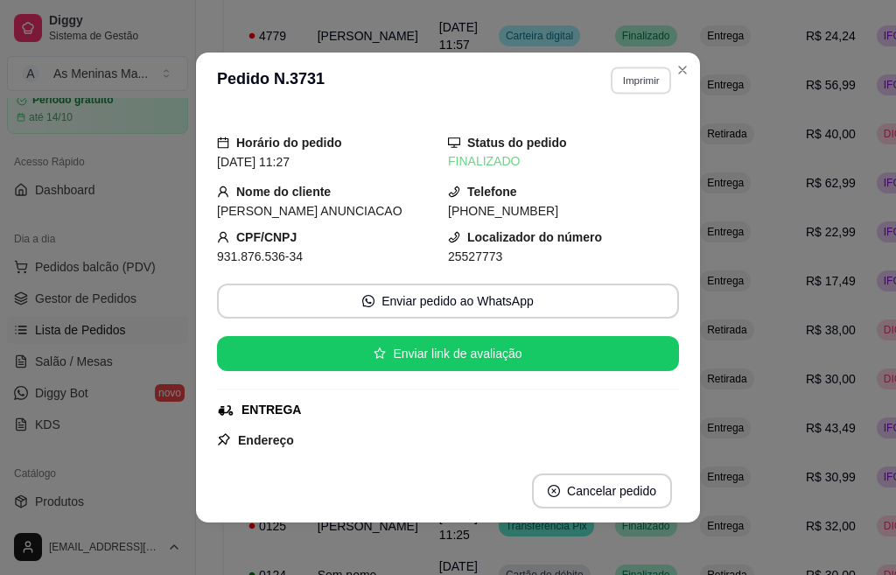
click at [611, 87] on button "Imprimir" at bounding box center [641, 79] width 60 height 27
click at [615, 148] on button "IMPRESSORA" at bounding box center [602, 141] width 122 height 27
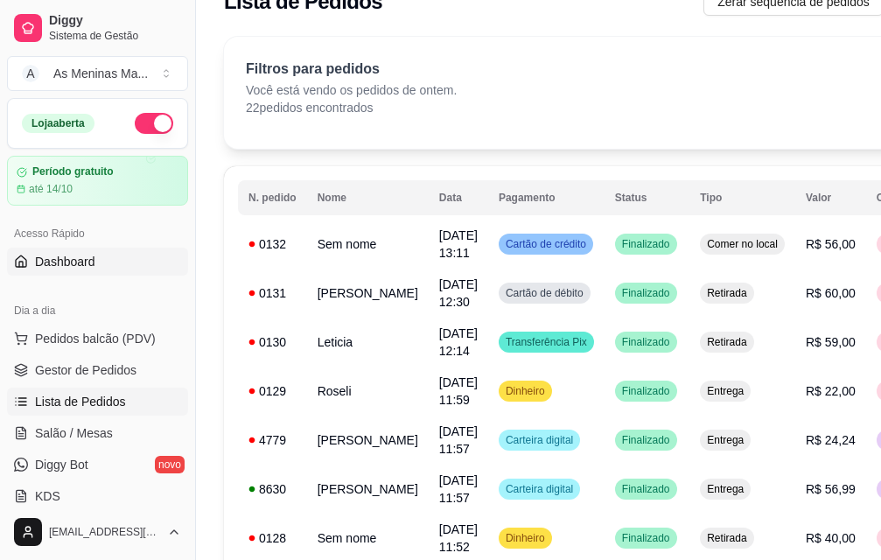
scroll to position [87, 0]
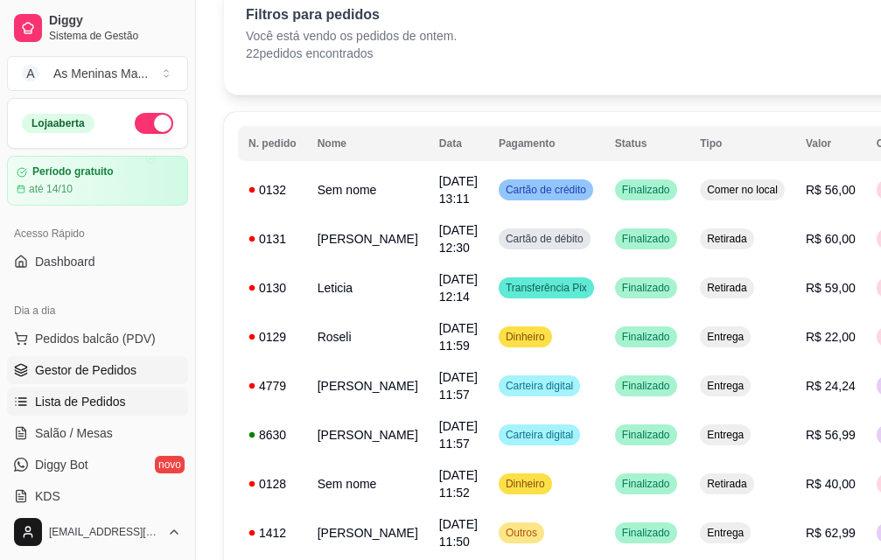
click at [111, 363] on span "Gestor de Pedidos" at bounding box center [85, 369] width 101 height 17
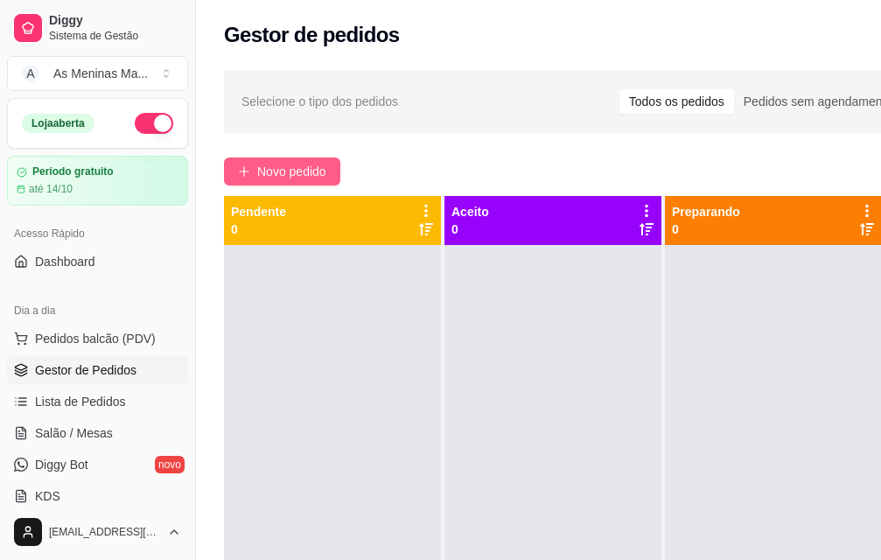
click at [274, 175] on span "Novo pedido" at bounding box center [291, 171] width 69 height 19
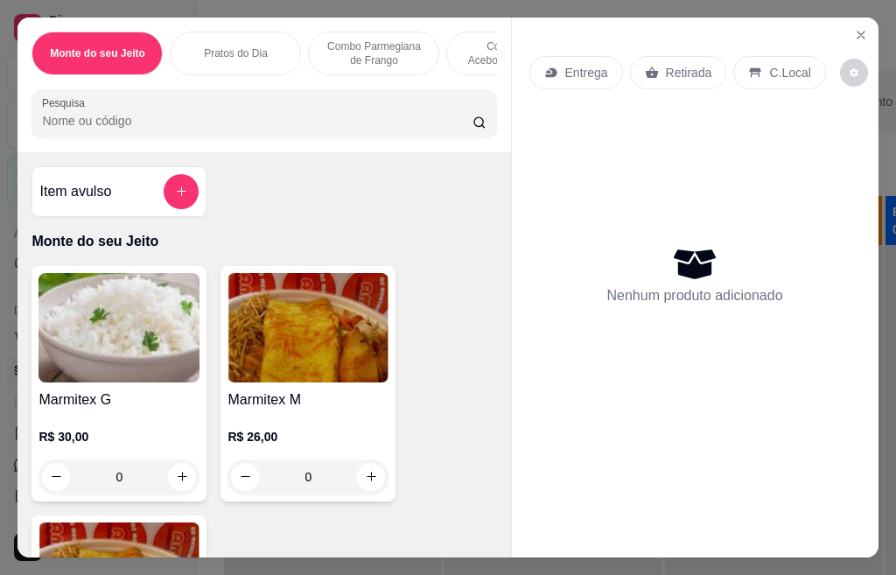
click at [285, 367] on img at bounding box center [307, 327] width 161 height 109
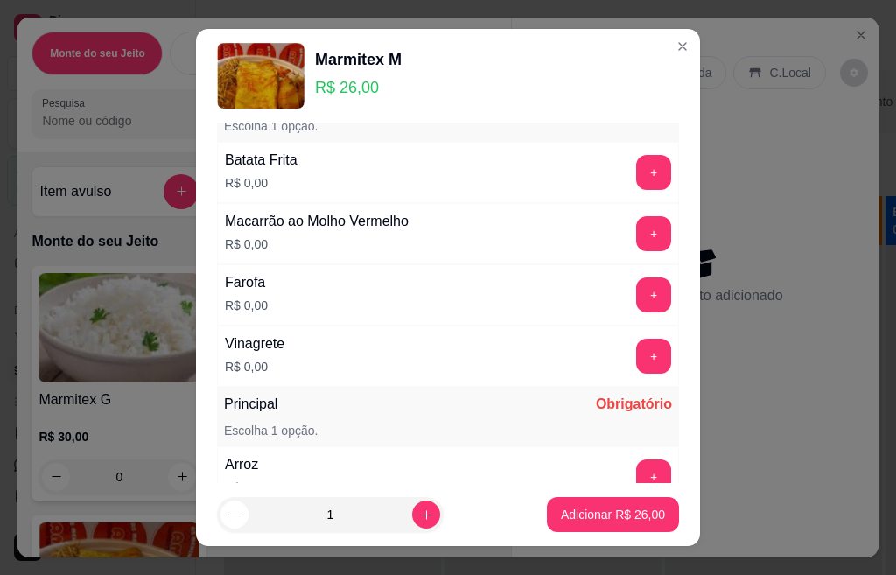
scroll to position [87, 0]
click at [636, 166] on button "+" at bounding box center [653, 172] width 35 height 35
click at [637, 227] on button "+" at bounding box center [654, 233] width 34 height 34
click at [607, 312] on div "Farofa R$ 0,00 +" at bounding box center [448, 294] width 462 height 61
click at [636, 296] on button "+" at bounding box center [653, 294] width 35 height 35
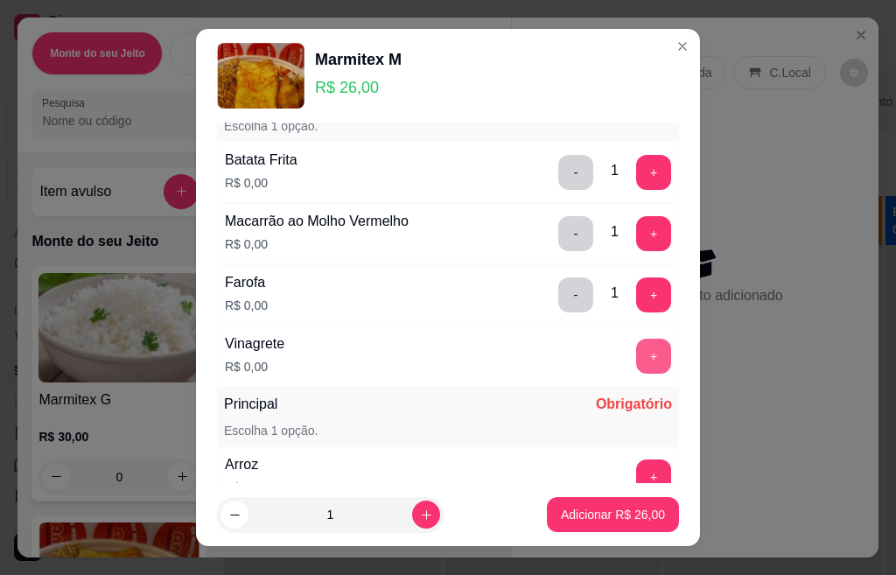
click at [636, 360] on button "+" at bounding box center [653, 356] width 35 height 35
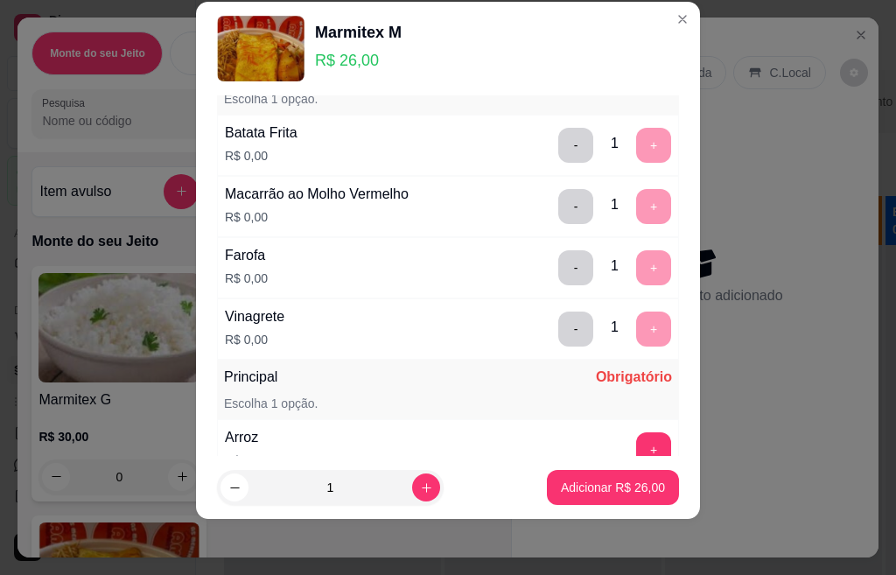
scroll to position [352, 0]
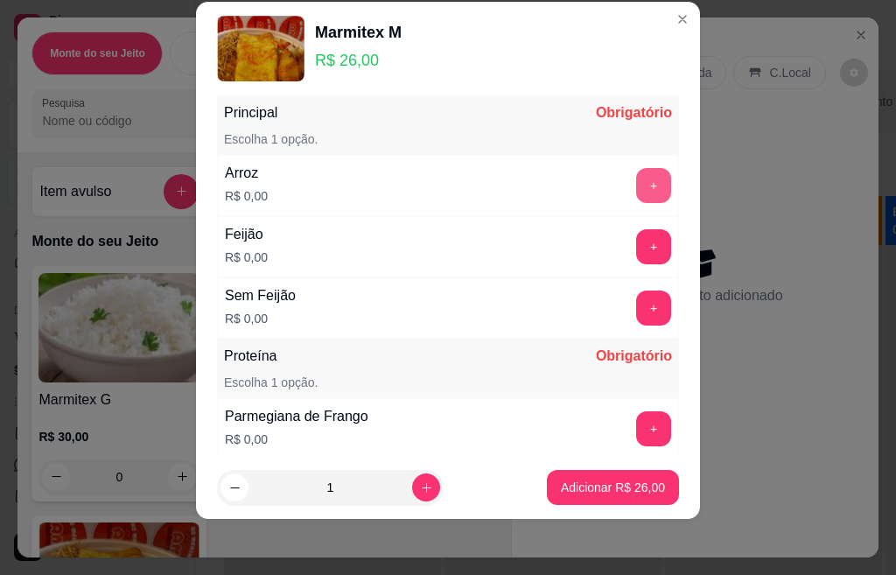
click at [636, 182] on button "+" at bounding box center [653, 185] width 35 height 35
click at [636, 251] on button "+" at bounding box center [653, 246] width 35 height 35
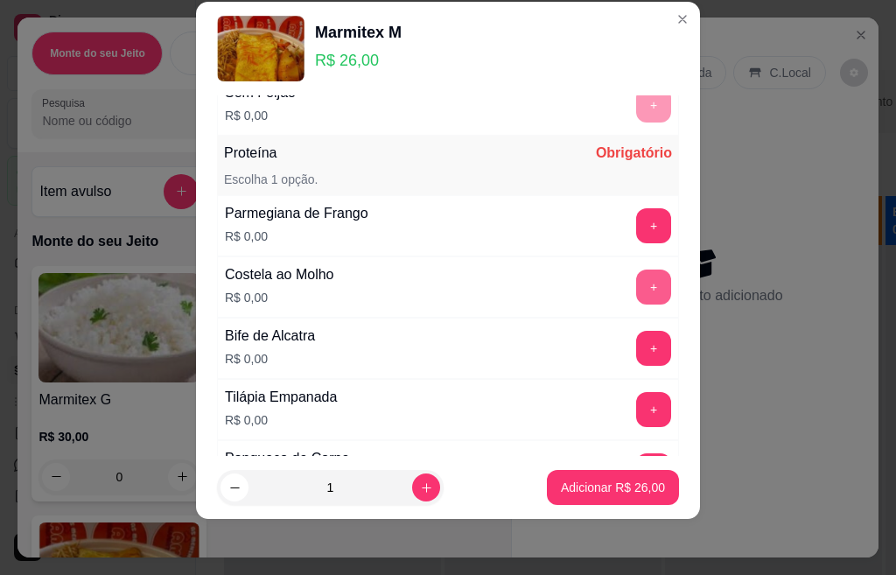
scroll to position [595, 0]
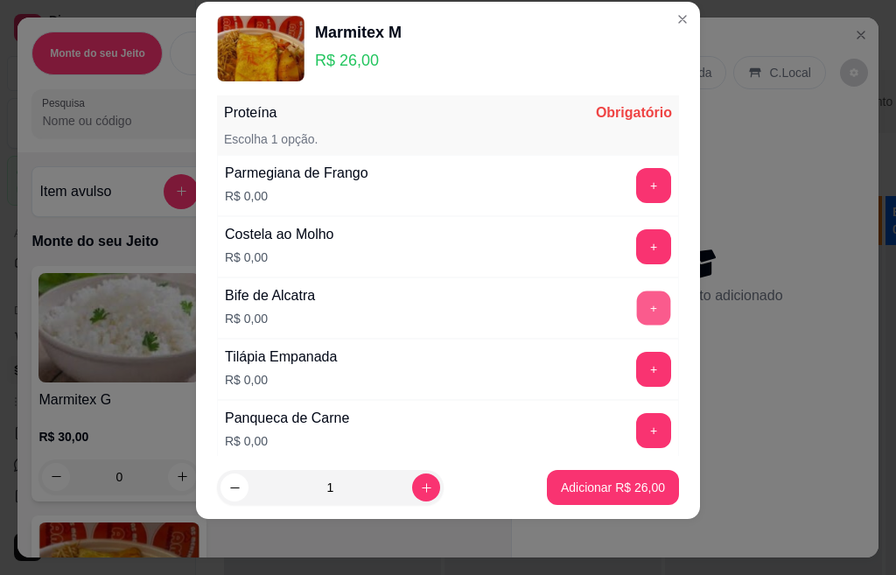
click at [637, 311] on button "+" at bounding box center [654, 307] width 34 height 34
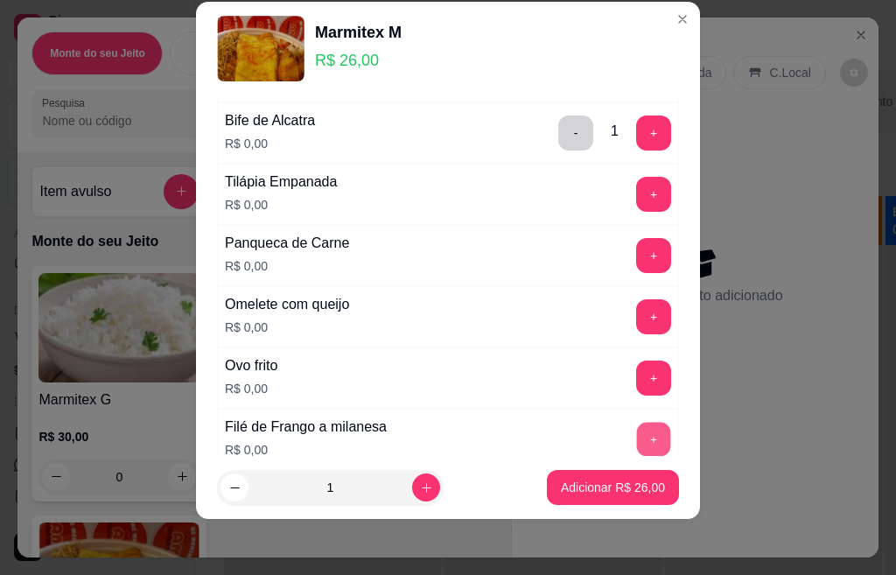
click at [637, 440] on button "+" at bounding box center [654, 439] width 34 height 34
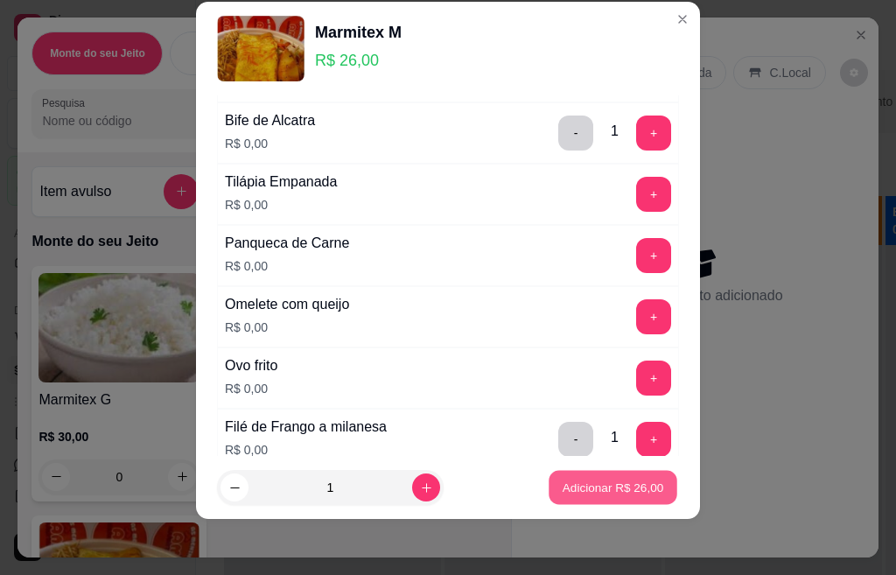
click at [586, 485] on p "Adicionar R$ 26,00" at bounding box center [612, 486] width 101 height 17
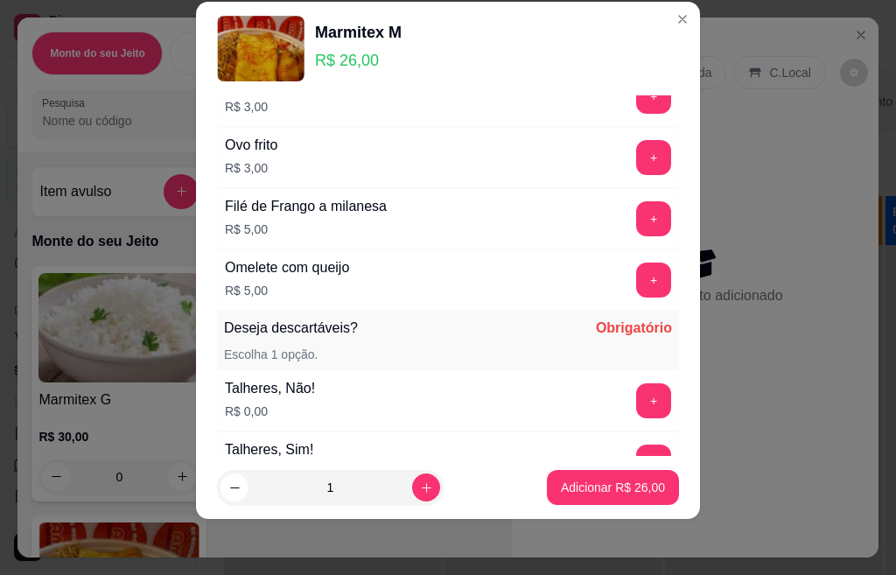
scroll to position [1445, 0]
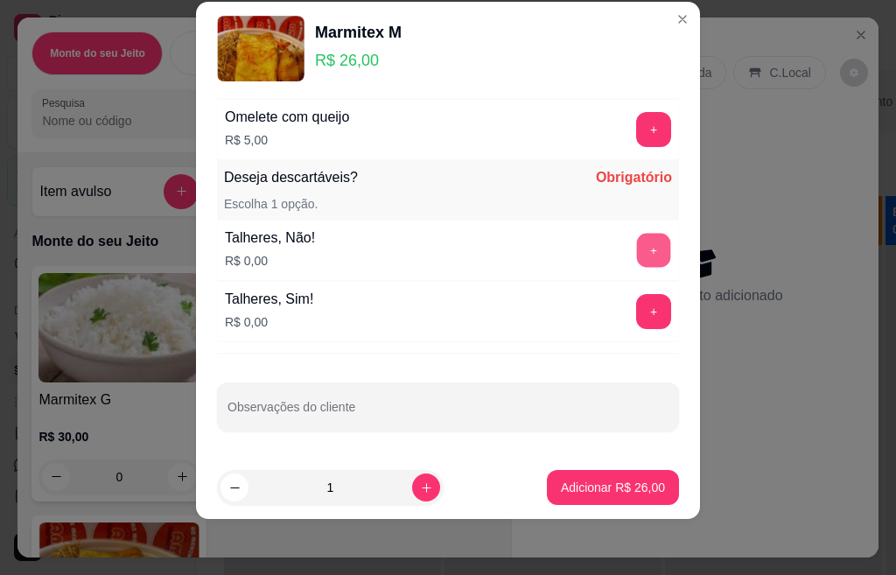
click at [637, 248] on button "+" at bounding box center [654, 250] width 34 height 34
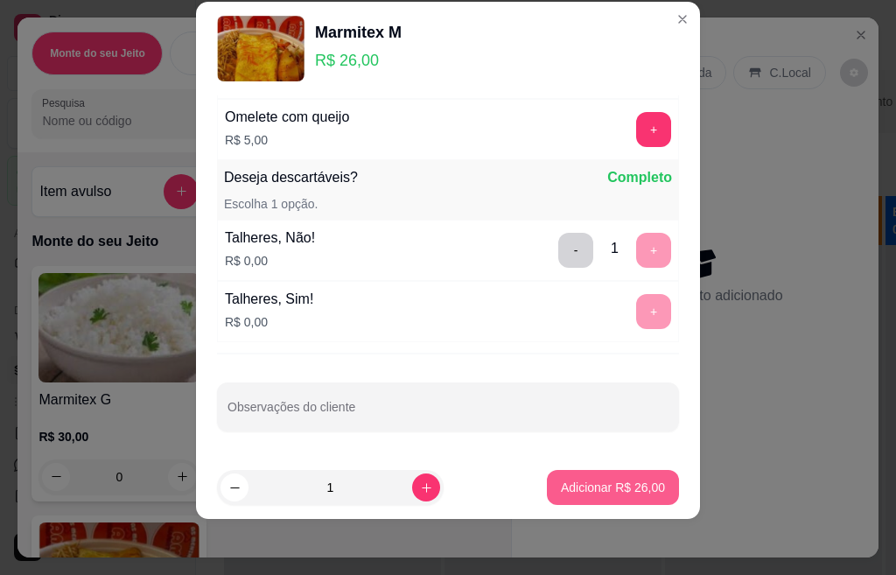
click at [605, 492] on p "Adicionar R$ 26,00" at bounding box center [613, 486] width 104 height 17
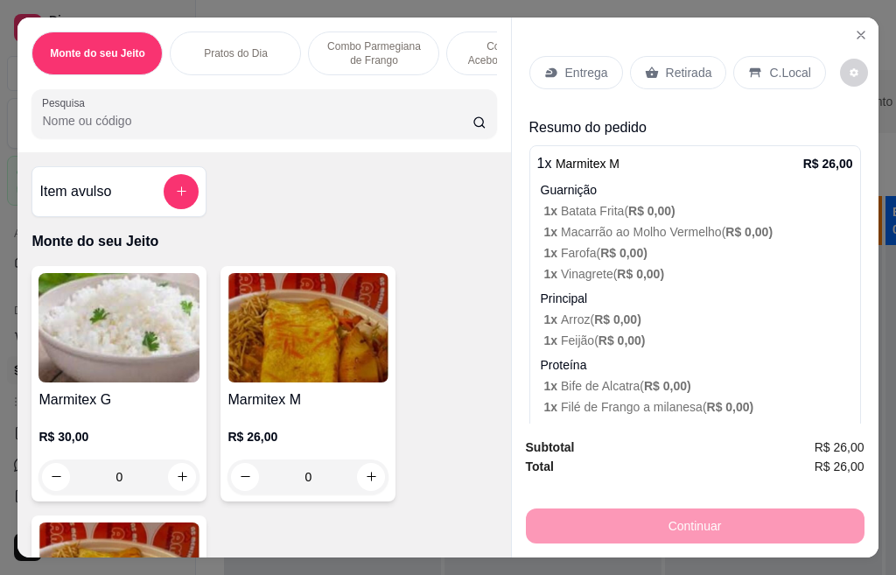
click at [687, 64] on p "Retirada" at bounding box center [689, 72] width 46 height 17
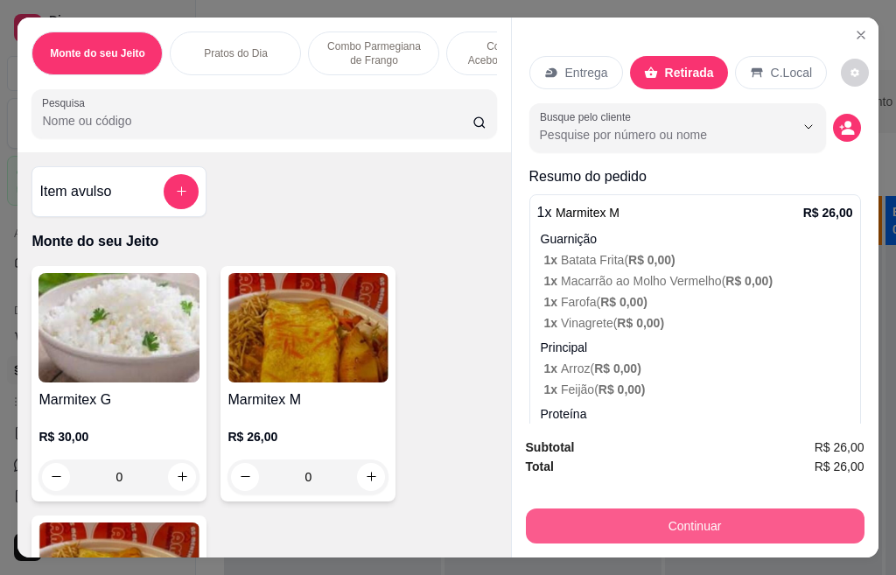
click at [692, 519] on button "Continuar" at bounding box center [695, 525] width 339 height 35
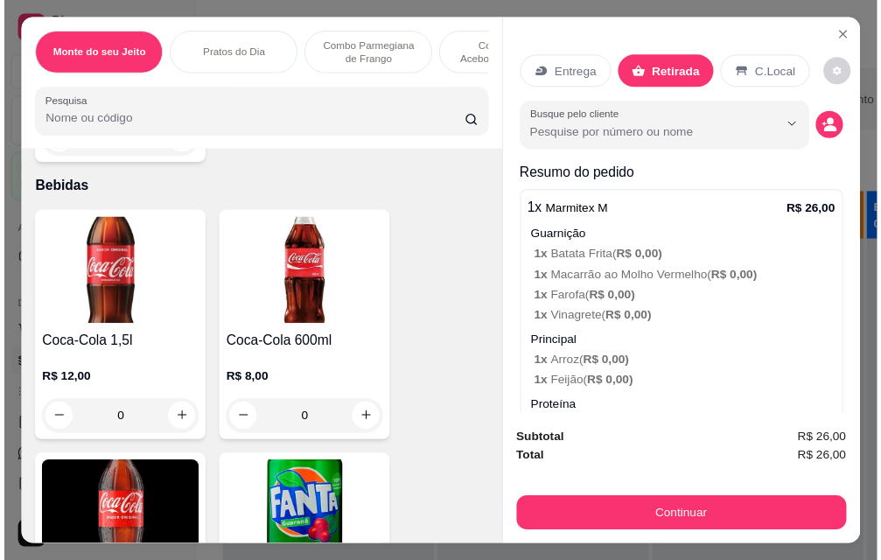
scroll to position [3324, 0]
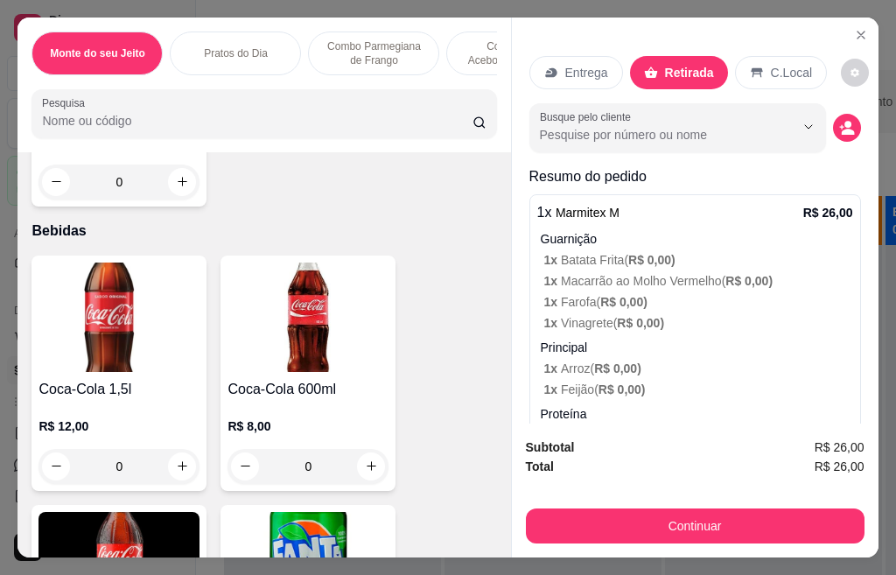
click at [252, 416] on div "R$ 8,00 0" at bounding box center [307, 442] width 161 height 84
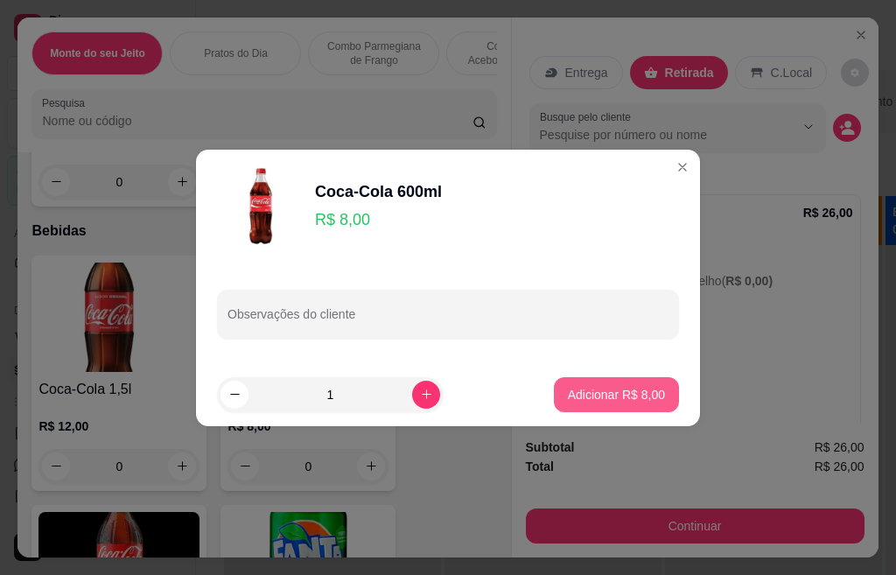
click at [634, 379] on button "Adicionar R$ 8,00" at bounding box center [616, 394] width 125 height 35
type input "1"
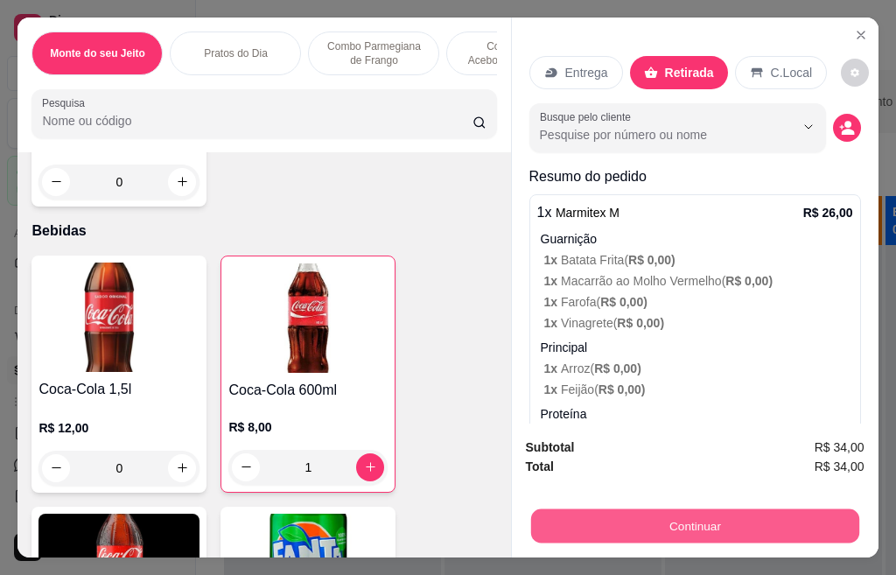
click at [651, 520] on button "Continuar" at bounding box center [694, 526] width 328 height 34
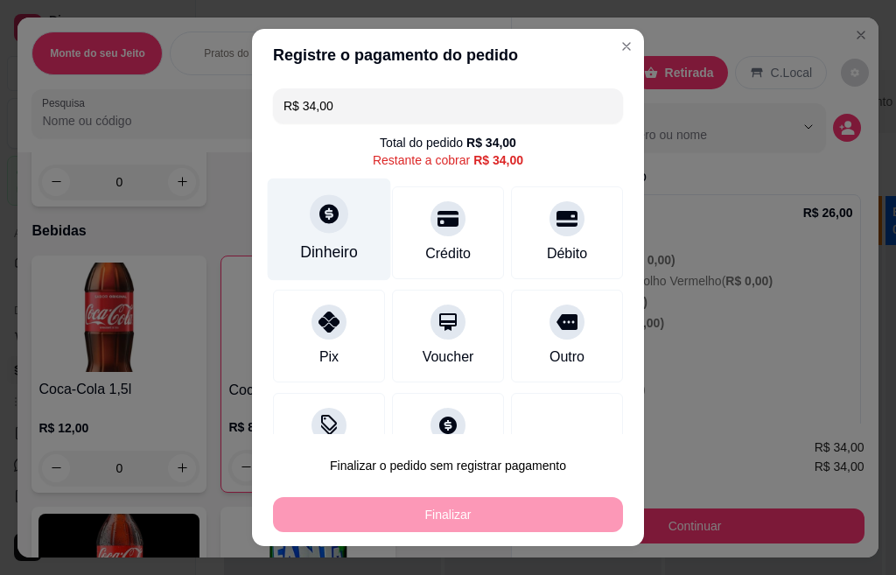
click at [330, 234] on div "Dinheiro" at bounding box center [329, 229] width 123 height 102
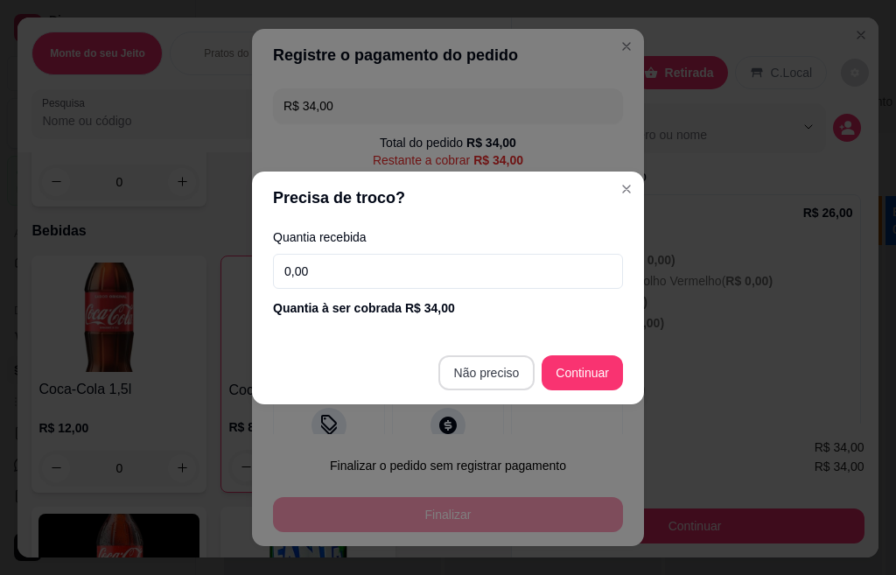
type input "R$ 0,00"
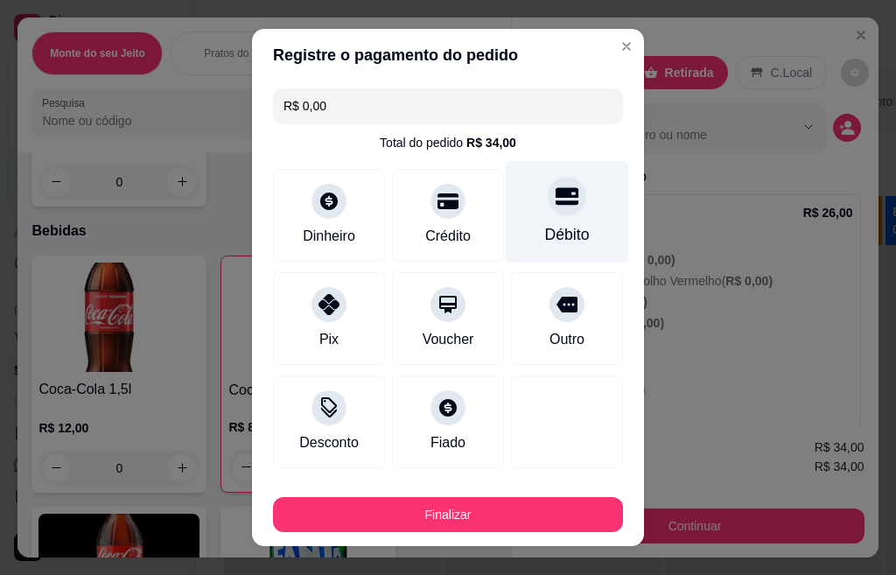
click at [532, 224] on div "Débito" at bounding box center [567, 212] width 123 height 102
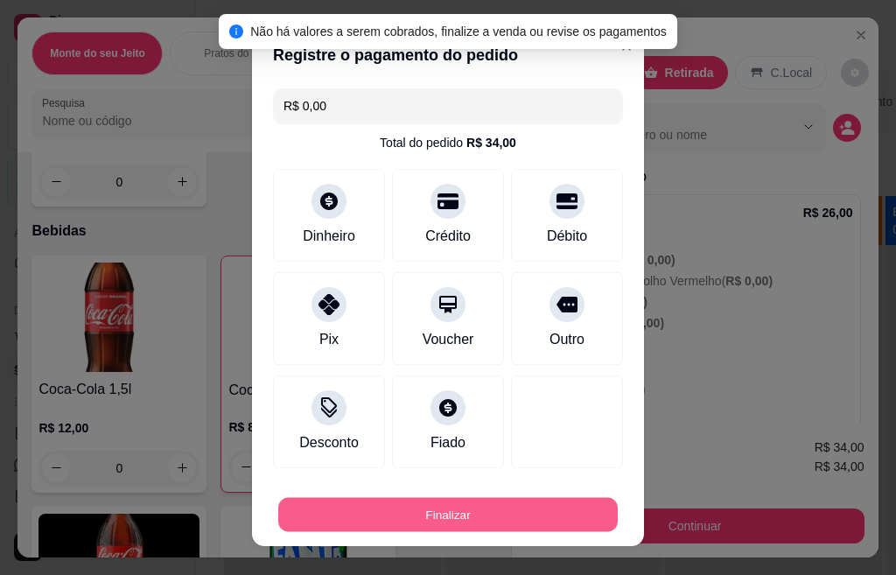
click at [504, 508] on button "Finalizar" at bounding box center [447, 515] width 339 height 34
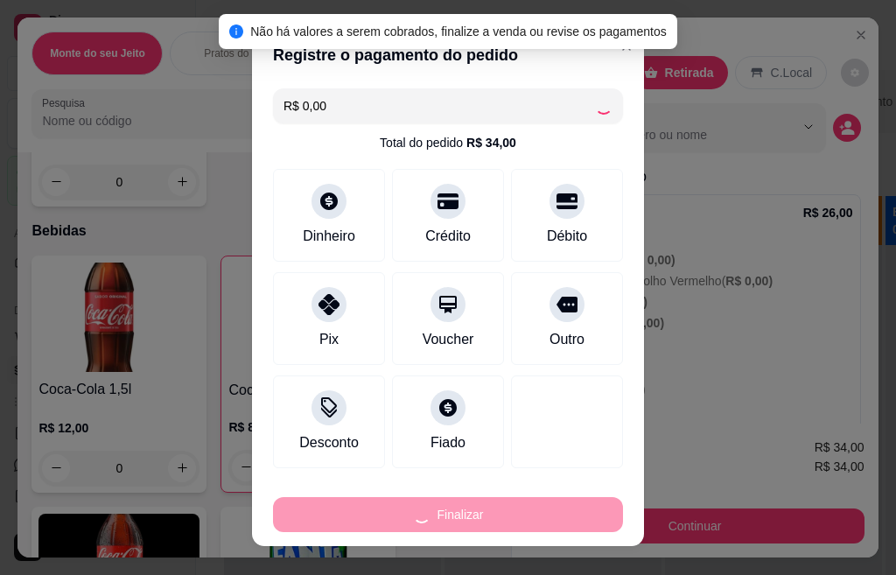
type input "0"
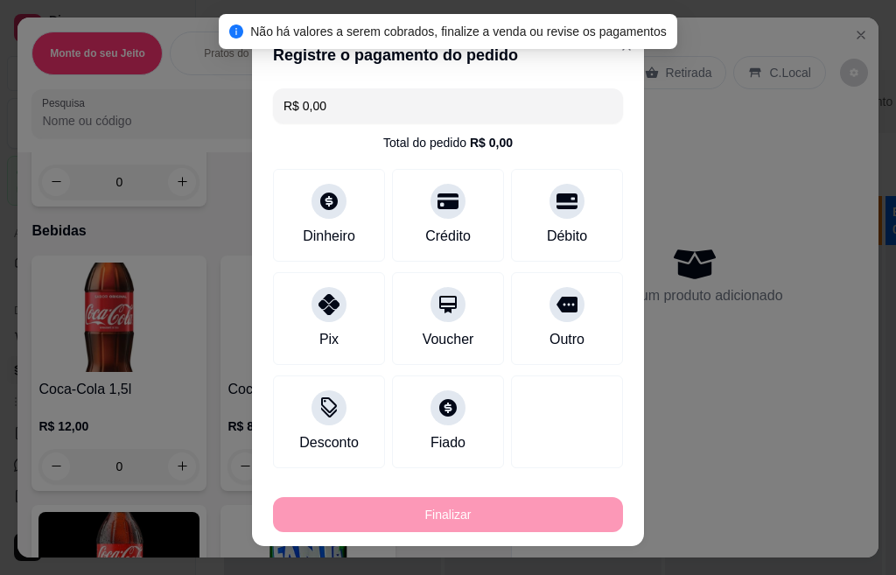
type input "-R$ 34,00"
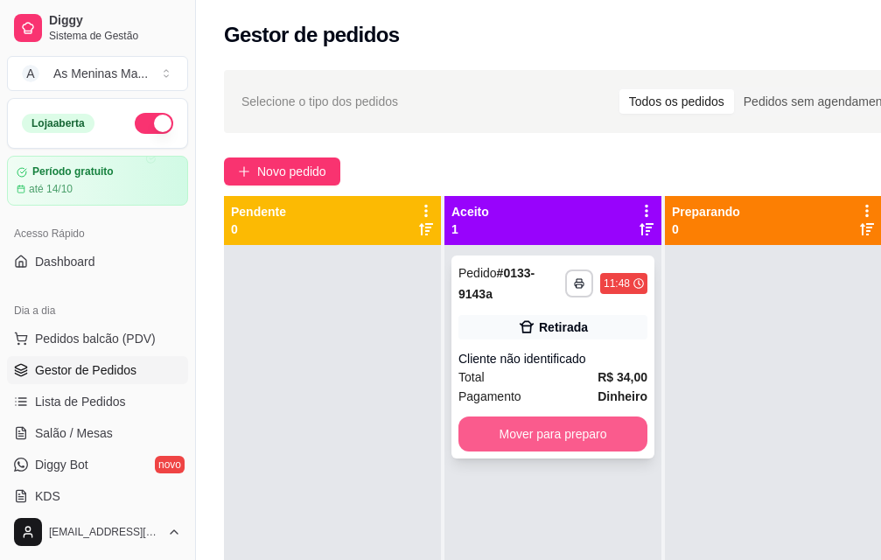
click at [556, 434] on button "Mover para preparo" at bounding box center [552, 433] width 189 height 35
